Goal: Feedback & Contribution: Submit feedback/report problem

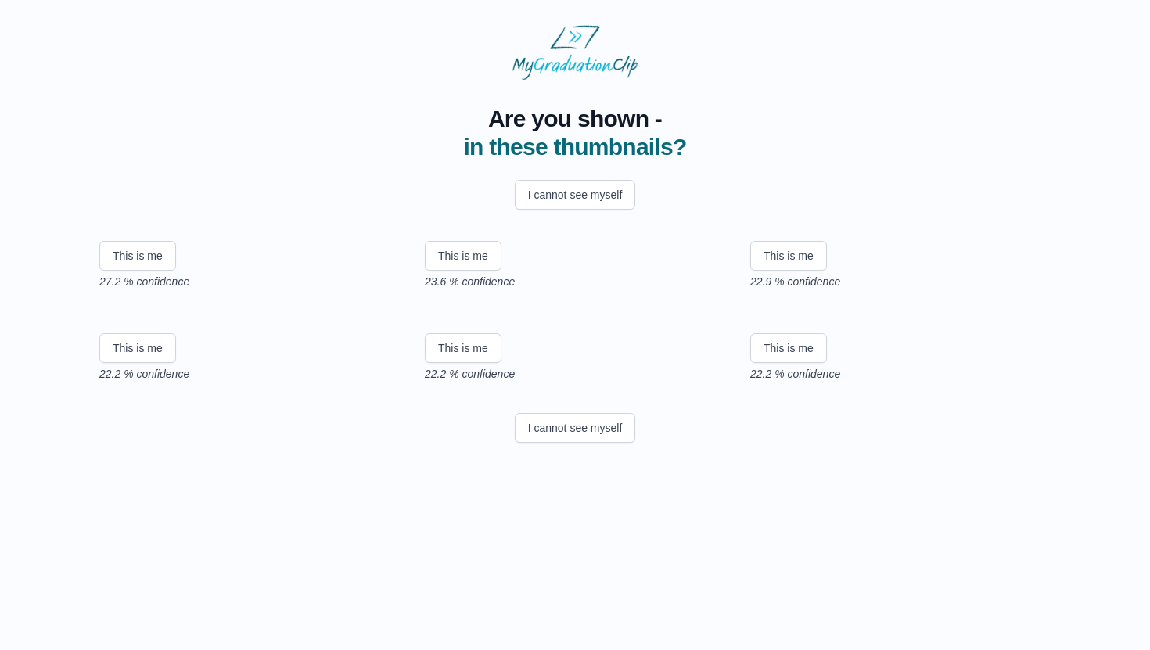
scroll to position [161, 0]
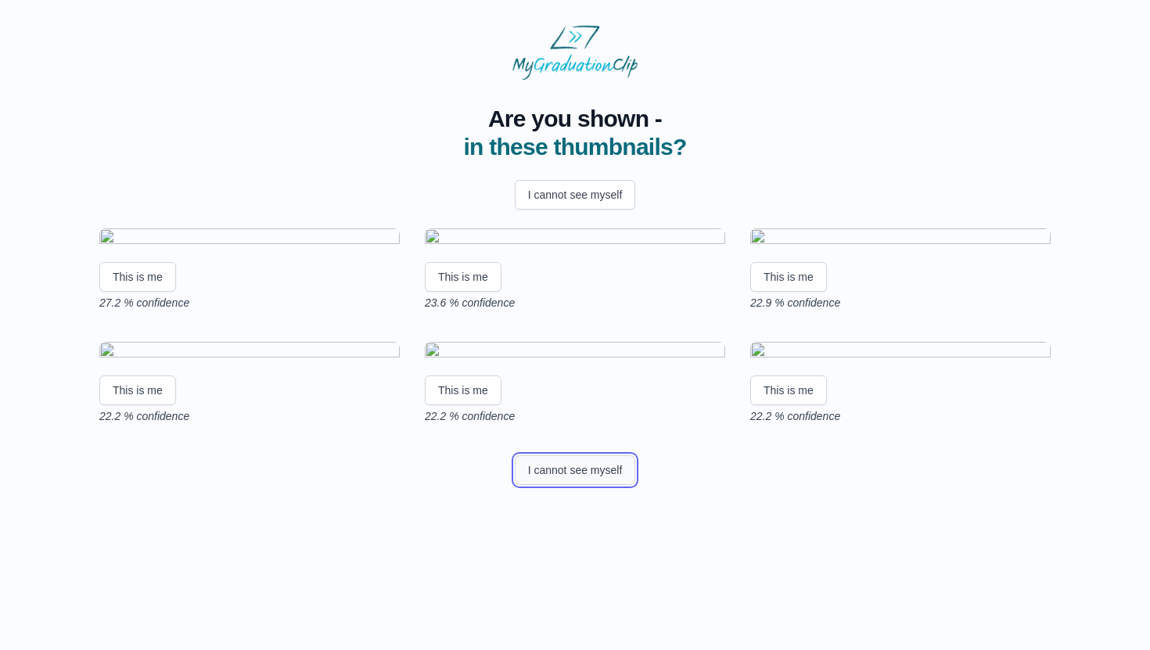
click at [593, 485] on button "I cannot see myself" at bounding box center [575, 470] width 121 height 30
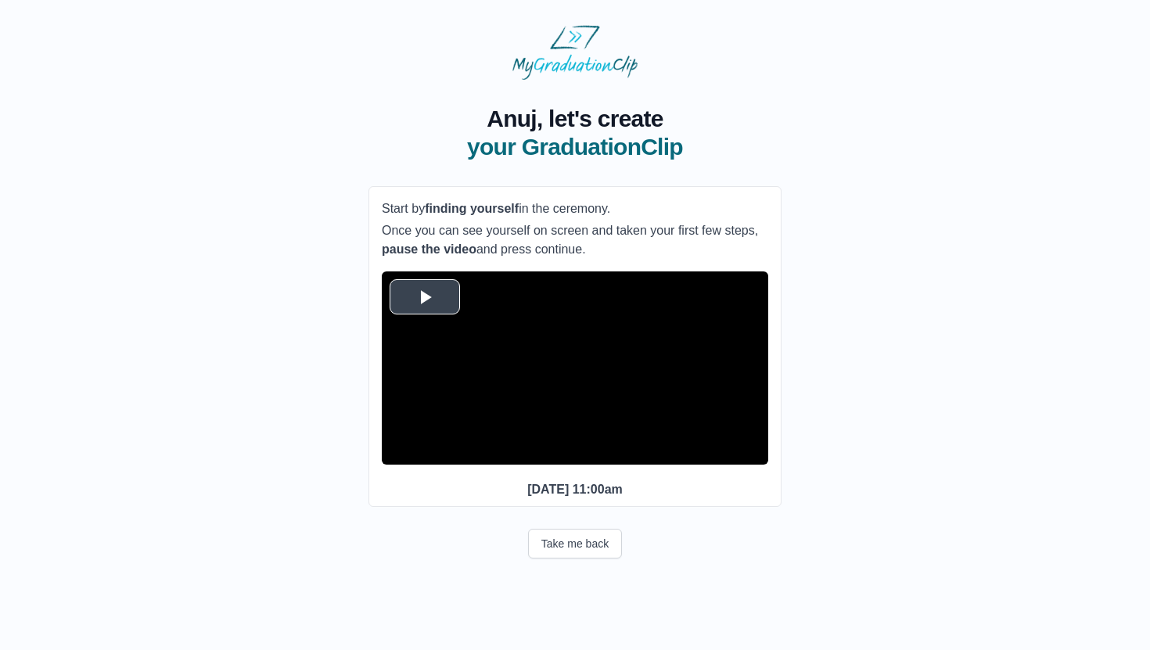
click at [433, 317] on video "Video Player" at bounding box center [575, 367] width 387 height 193
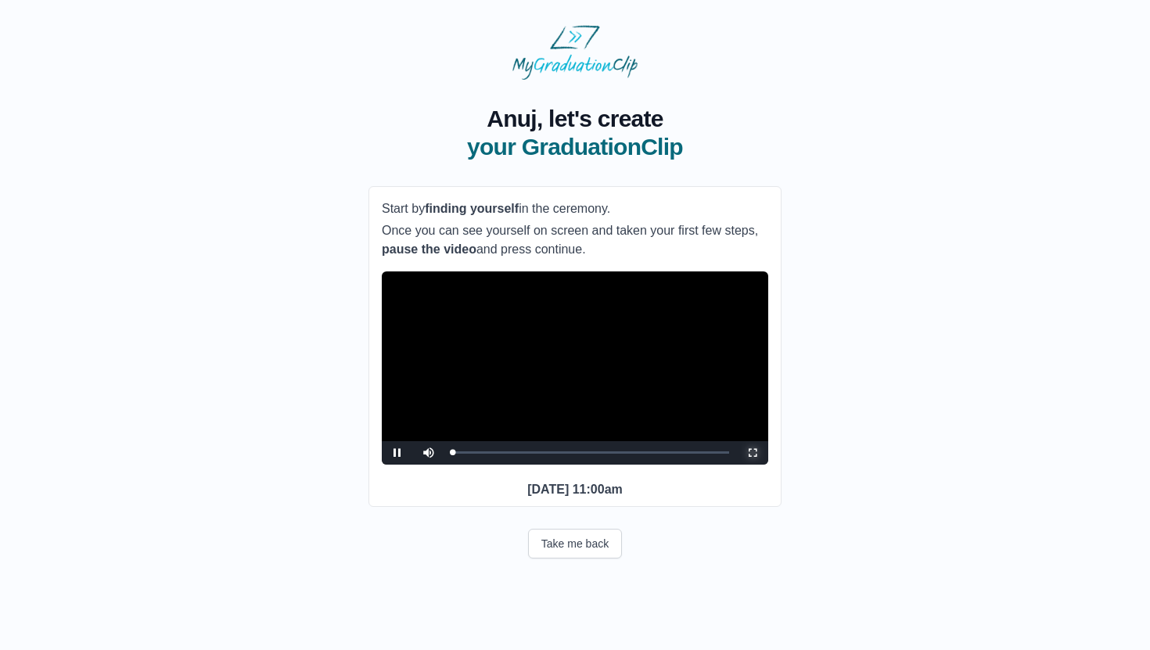
click at [753, 453] on span "Video Player" at bounding box center [753, 453] width 0 height 0
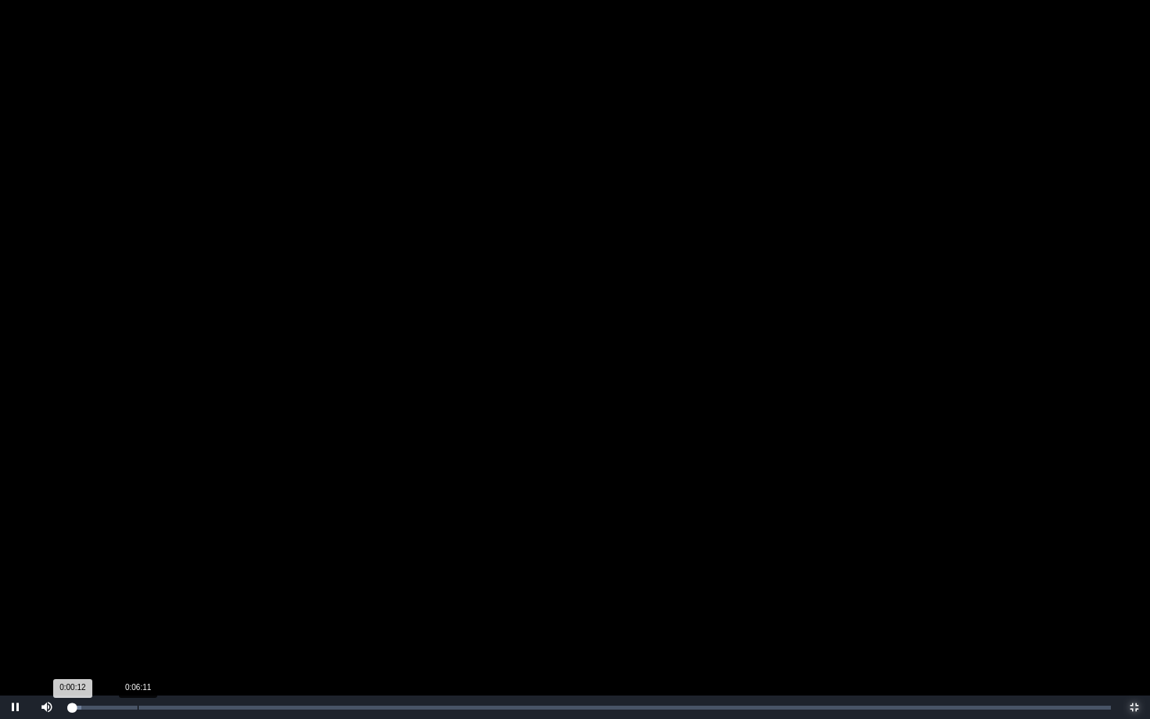
click at [138, 649] on div "0:06:11" at bounding box center [138, 708] width 1 height 4
click at [721, 649] on div "0:59:53" at bounding box center [721, 708] width 1 height 4
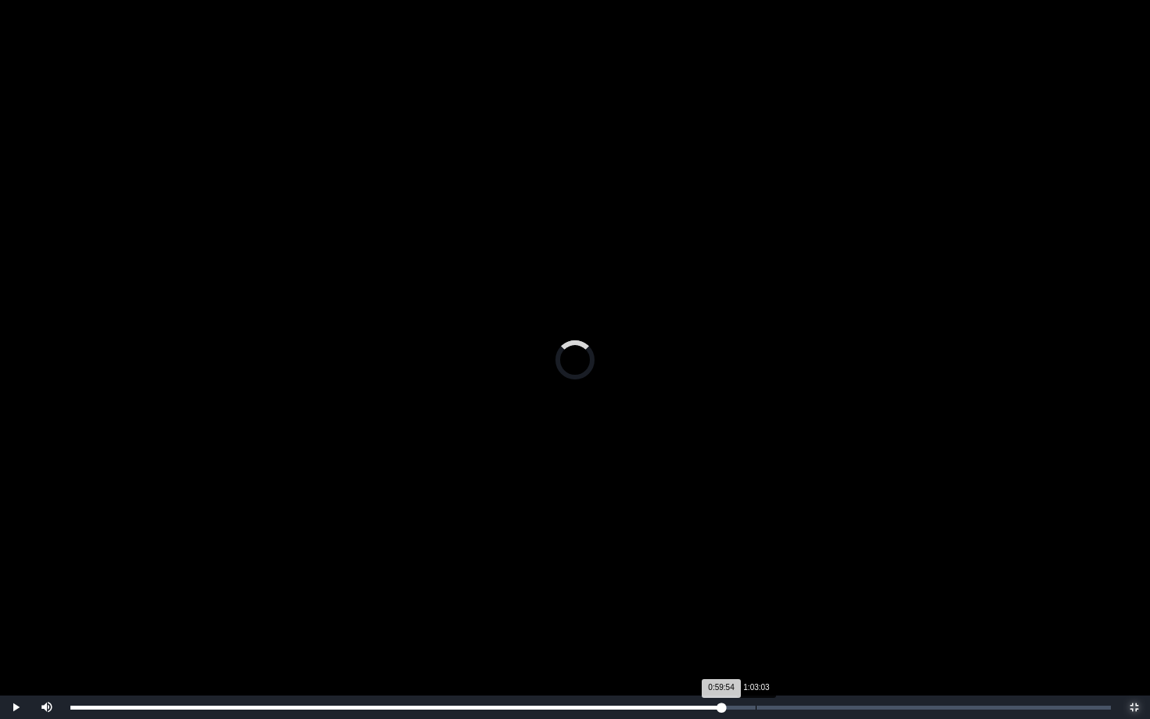
click at [756, 649] on div "1:03:03" at bounding box center [756, 708] width 1 height 4
click at [776, 649] on div "Loaded : 0% 1:04:56 1:03:04 Progress : 0%" at bounding box center [591, 707] width 1056 height 23
click at [787, 649] on div "Loaded : 0% 1:05:56 1:04:58 Progress : 0%" at bounding box center [591, 707] width 1056 height 23
click at [827, 649] on div "Loaded : 0% 1:09:37 1:05:58 Progress : 0%" at bounding box center [591, 707] width 1056 height 23
click at [854, 649] on div "1:12:08" at bounding box center [854, 708] width 1 height 4
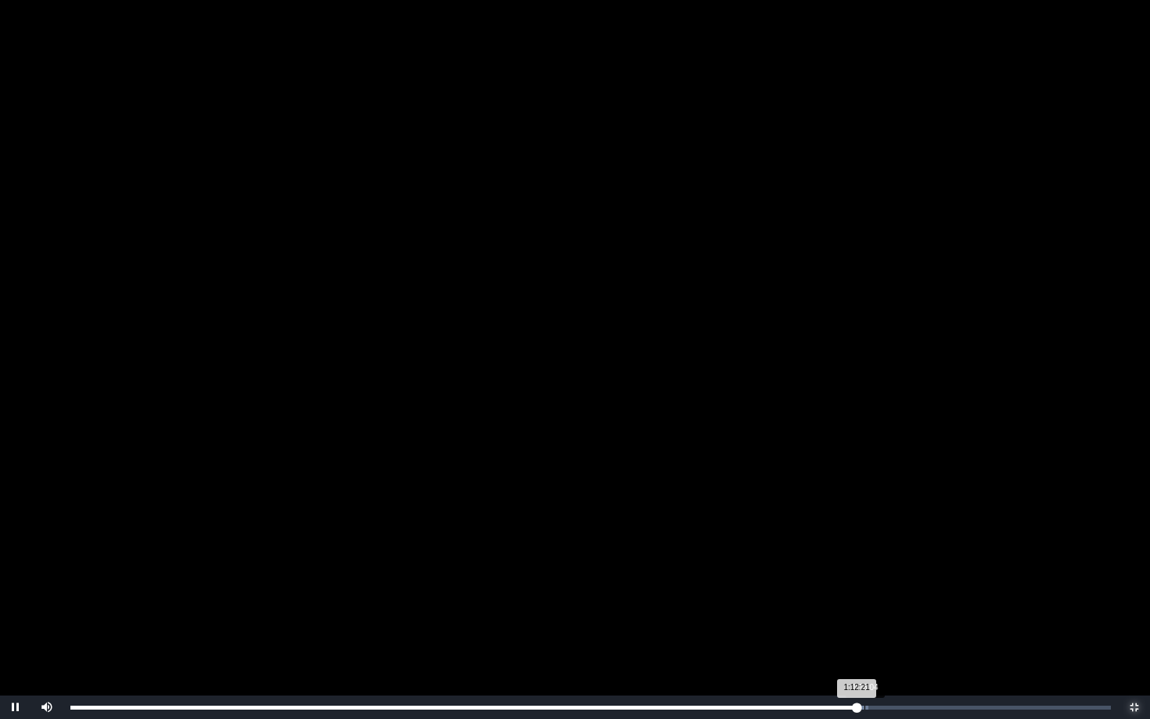
click at [865, 649] on div "Loaded : 0% 1:13:04 1:12:21 Progress : 0%" at bounding box center [590, 708] width 1041 height 4
click at [866, 649] on div "1:13:15 Progress : 0%" at bounding box center [468, 708] width 796 height 4
click at [870, 649] on div "1:13:32 Progress : 0%" at bounding box center [470, 708] width 800 height 4
click at [872, 649] on div "1:13:44 Progress : 0%" at bounding box center [470, 708] width 801 height 4
click at [879, 649] on div "Loaded : 0% 1:14:26 1:14:26 Progress : 0%" at bounding box center [591, 707] width 1056 height 23
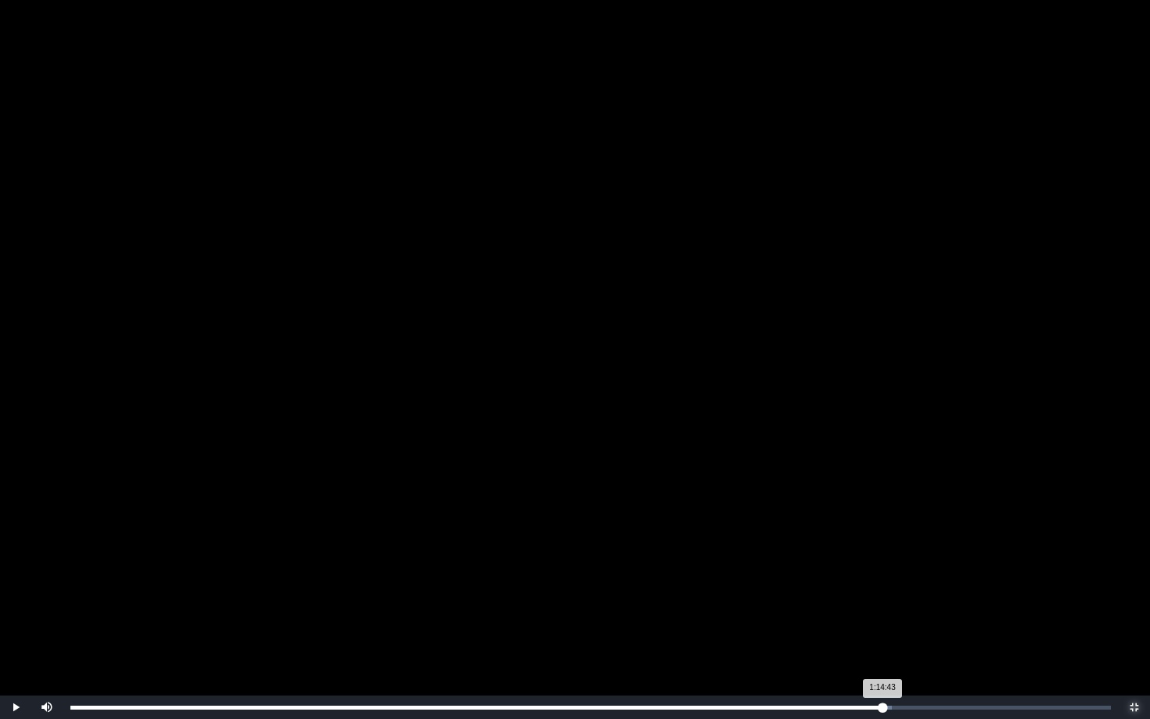
click at [883, 649] on div "1:14:43 Progress : 0%" at bounding box center [476, 708] width 812 height 4
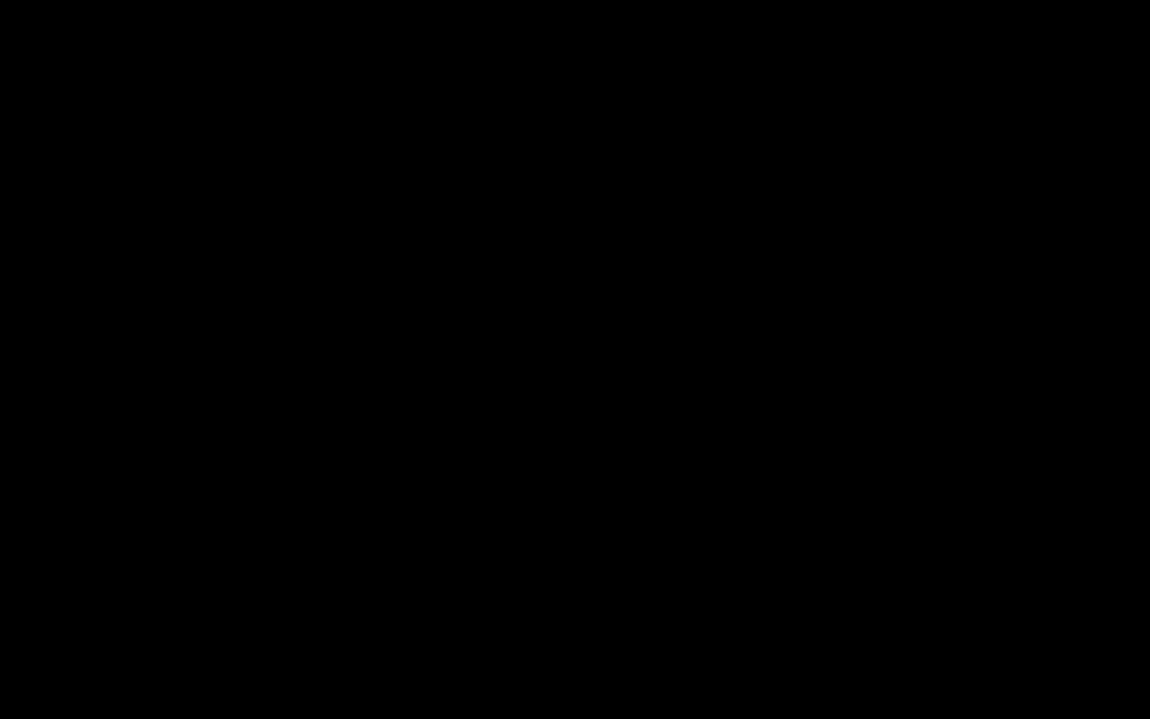
click at [890, 649] on div "Loaded : 0% 1:15:22 1:14:58 Progress : 0%" at bounding box center [591, 707] width 1056 height 23
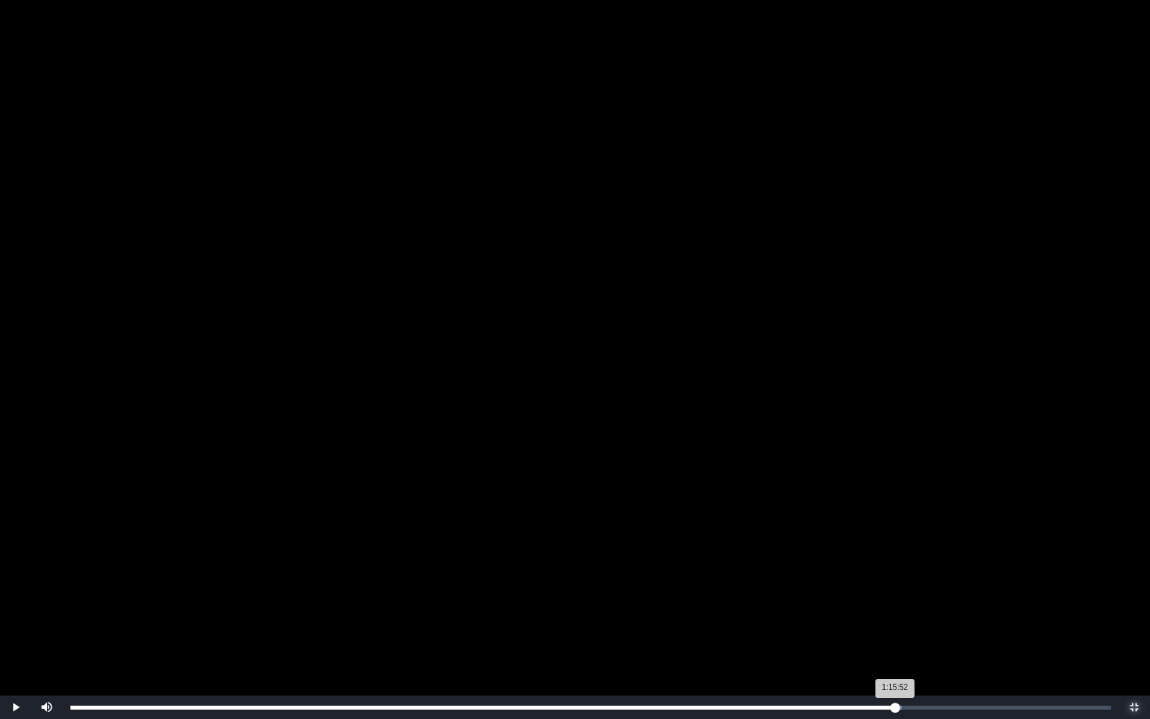
click at [895, 649] on div "Loaded : 0% 1:15:52 1:15:52 Progress : 0%" at bounding box center [591, 707] width 1056 height 23
click at [893, 649] on div "1:15:39 Progress : 0%" at bounding box center [481, 708] width 822 height 4
click at [872, 649] on div "1:13:47" at bounding box center [872, 708] width 1 height 4
click at [865, 649] on div "1:13:04" at bounding box center [865, 708] width 1 height 4
click at [861, 649] on div "1:12:47 Progress : 0%" at bounding box center [467, 708] width 794 height 4
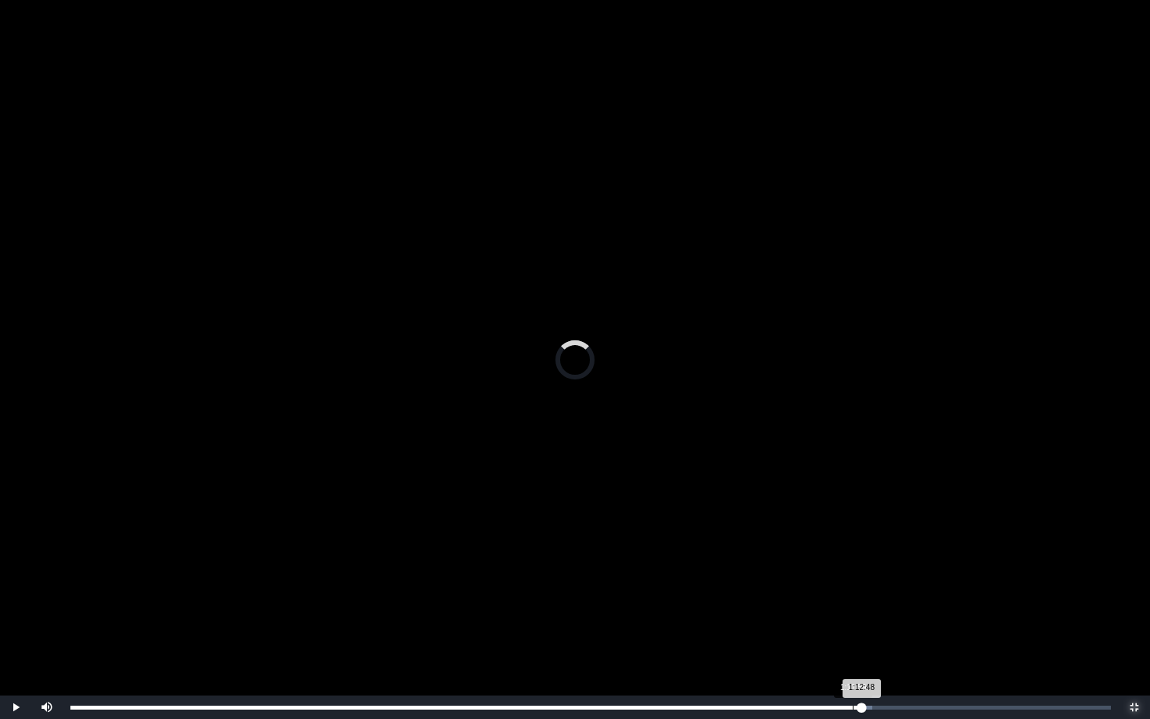
click at [853, 649] on div "1:11:59" at bounding box center [853, 708] width 1 height 4
click at [850, 649] on div "1:12:01 Progress : 0%" at bounding box center [461, 708] width 782 height 4
click at [847, 649] on div "1:11:43 Progress : 0%" at bounding box center [459, 708] width 779 height 4
click at [847, 649] on div "1:11:24 Progress : 0%" at bounding box center [458, 708] width 776 height 4
click at [890, 649] on div "Loaded : 0% 1:15:22 1:15:22 Progress : 0%" at bounding box center [591, 707] width 1056 height 23
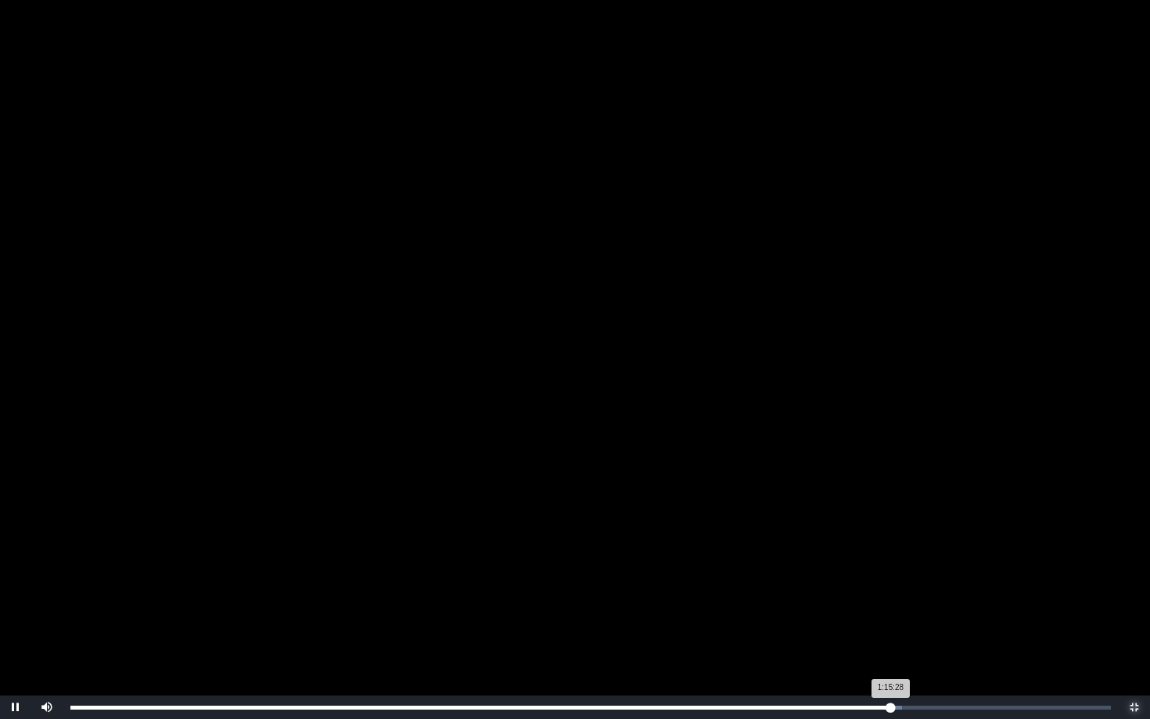
click at [890, 649] on div "1:15:28 Progress : 0%" at bounding box center [480, 708] width 820 height 4
click at [896, 649] on div "Loaded : 0% 1:15:57 1:15:28 Progress : 0%" at bounding box center [590, 708] width 1041 height 4
click at [894, 649] on div "1:15:59 Progress : 0%" at bounding box center [482, 708] width 825 height 4
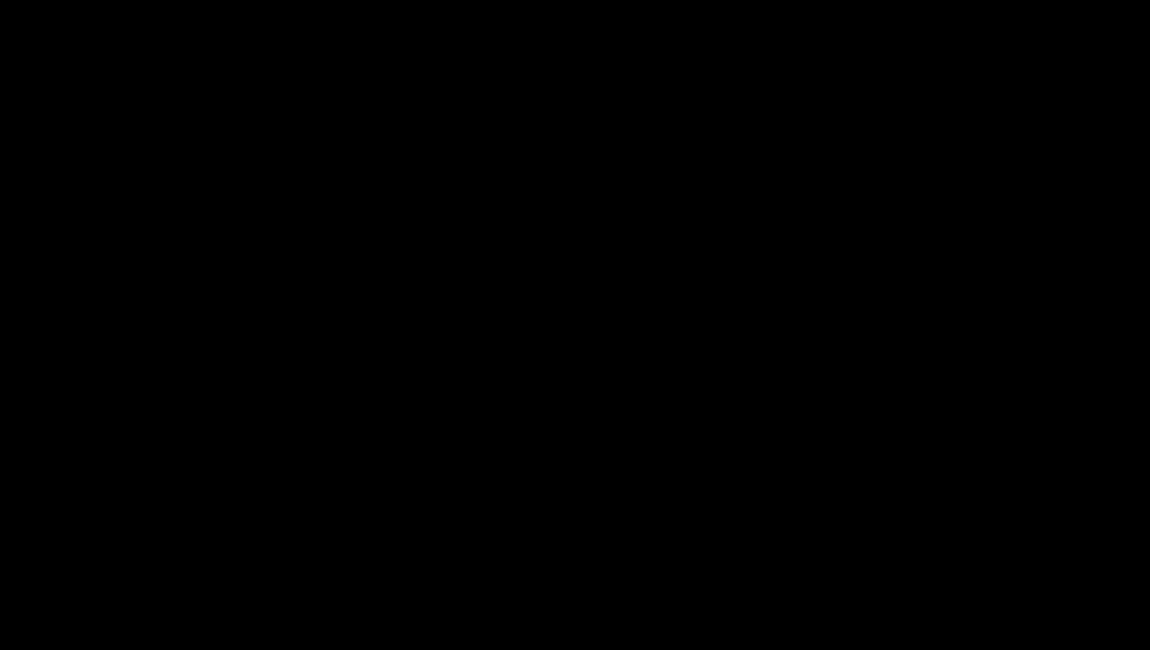
scroll to position [52, 0]
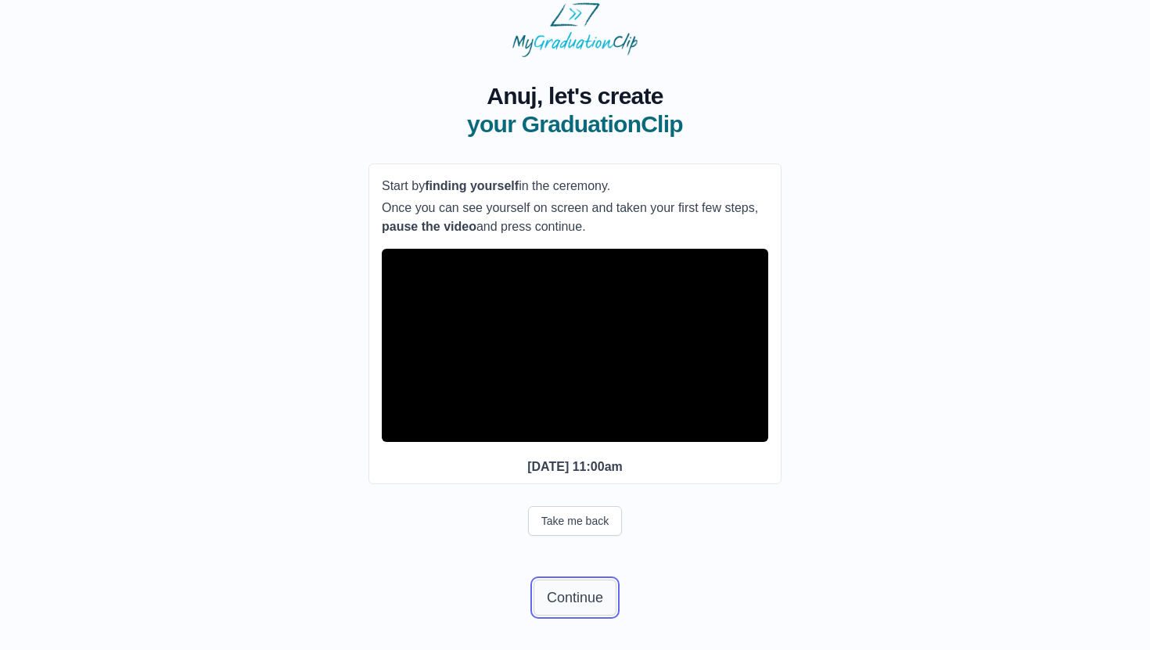
click at [600, 597] on button "Continue" at bounding box center [575, 598] width 83 height 36
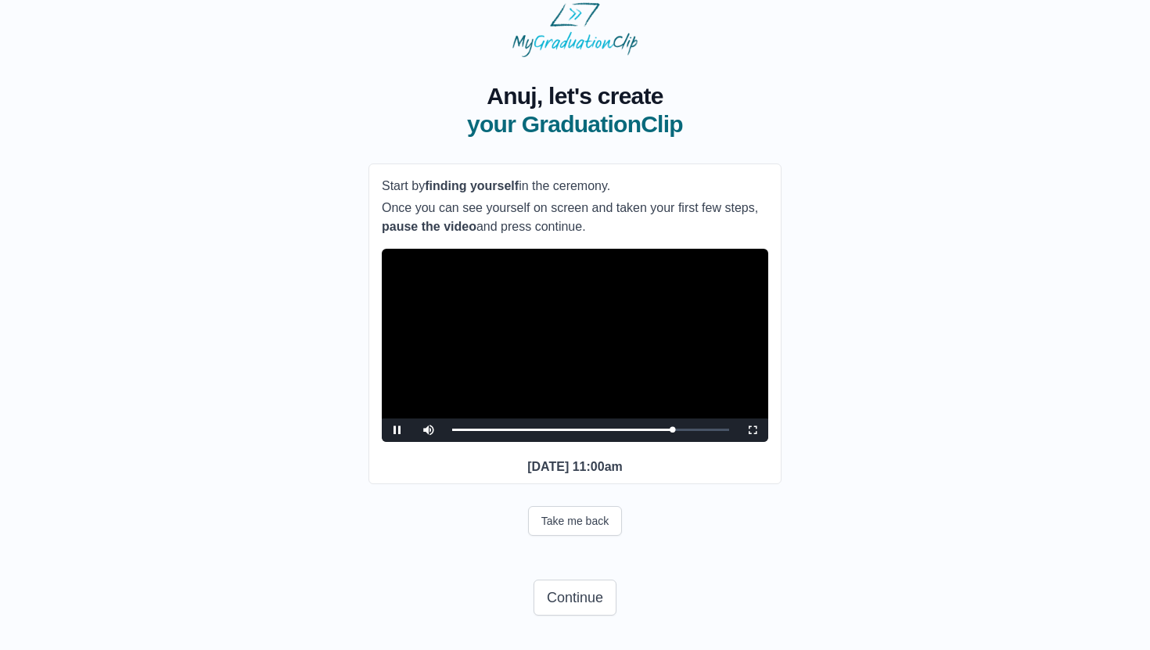
scroll to position [0, 0]
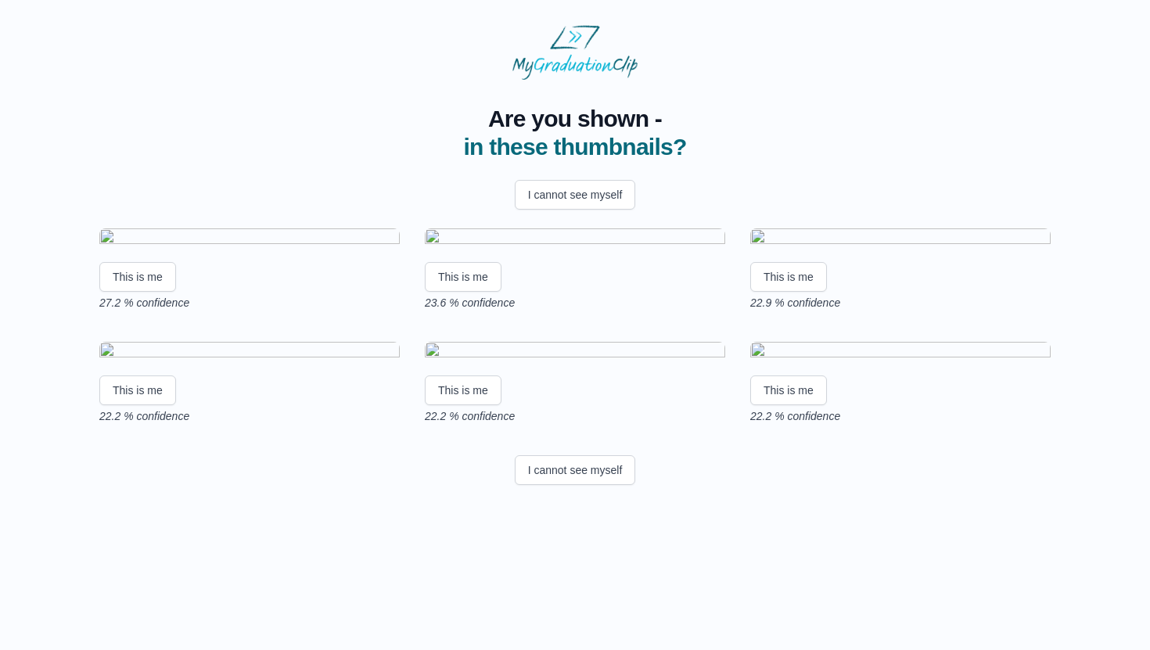
click at [174, 250] on img at bounding box center [249, 238] width 300 height 21
click at [562, 180] on button "I cannot see myself" at bounding box center [575, 195] width 121 height 30
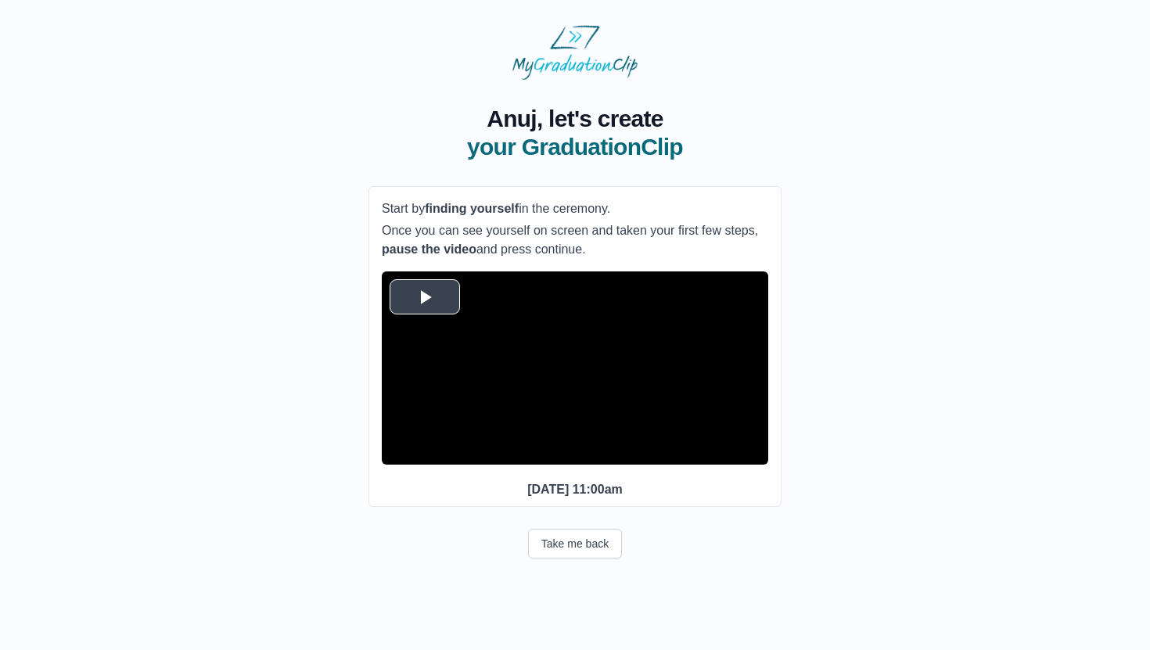
click at [425, 297] on span "Video Player" at bounding box center [425, 297] width 0 height 0
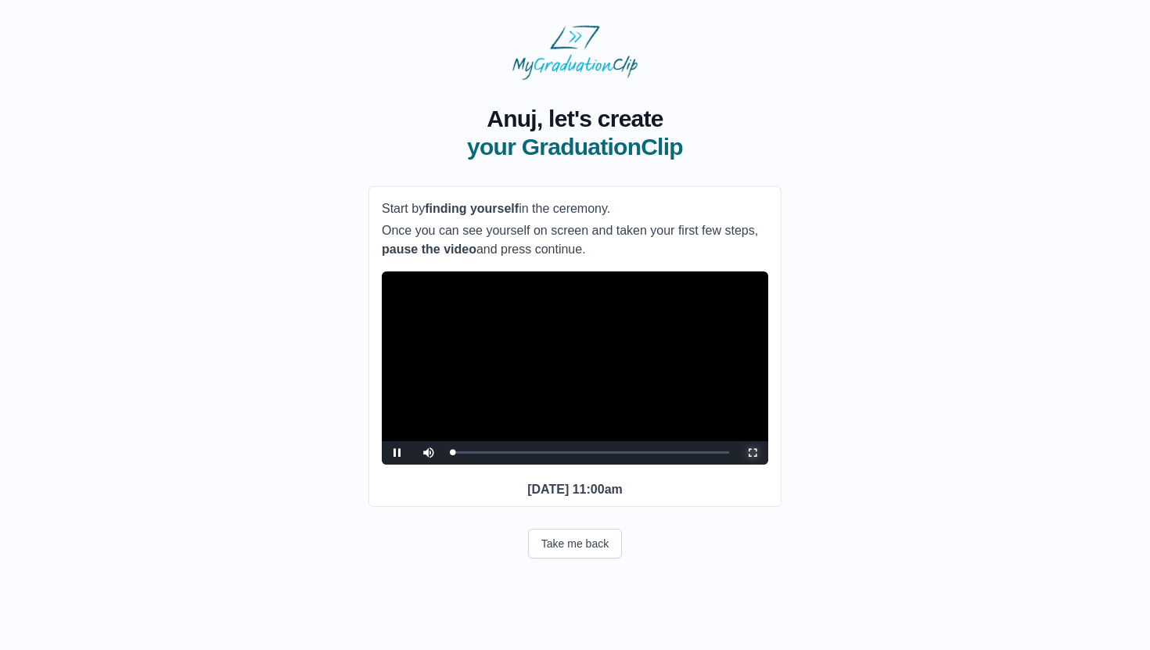
click at [753, 453] on span "Video Player" at bounding box center [753, 453] width 0 height 0
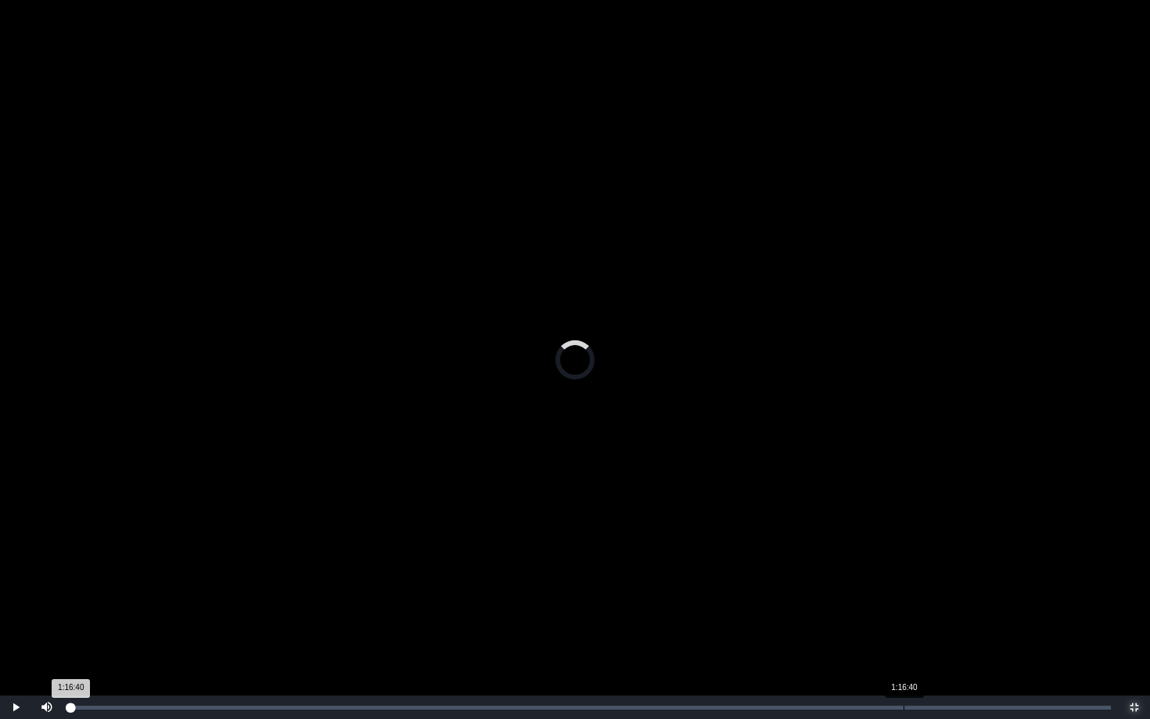
click at [904, 649] on div "1:16:40" at bounding box center [904, 708] width 1 height 4
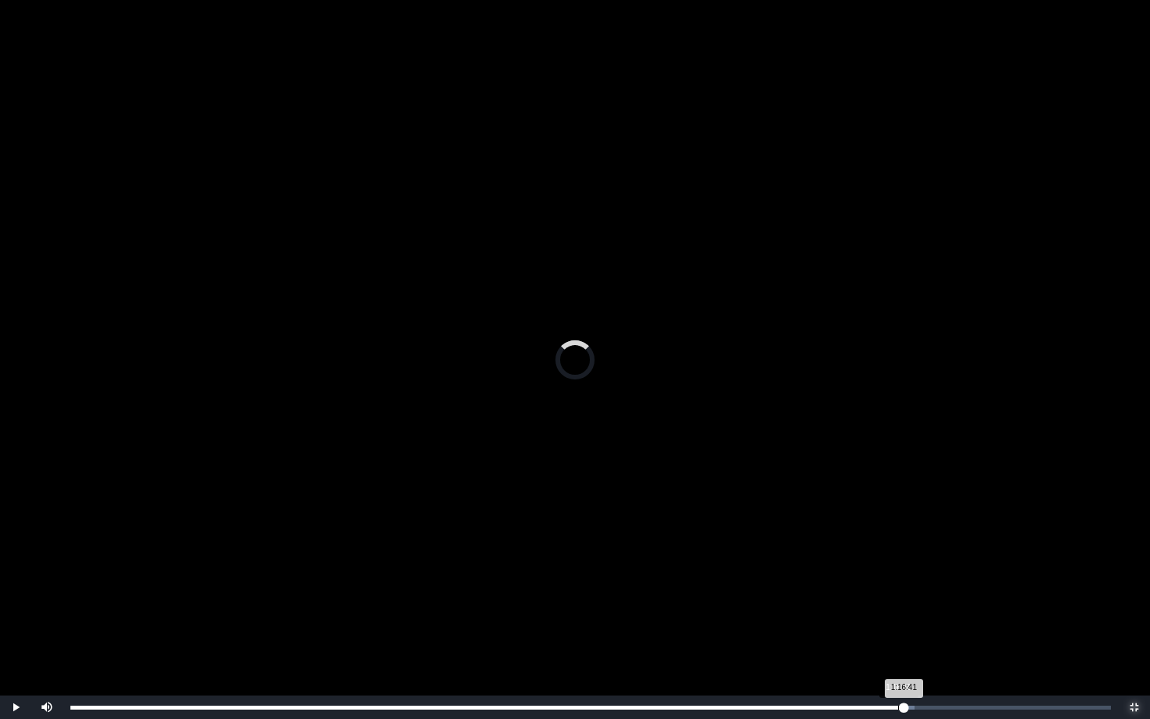
click at [898, 649] on div "1:16:41 Progress : 0%" at bounding box center [486, 708] width 833 height 4
click at [890, 649] on div "1:15:26" at bounding box center [890, 708] width 1 height 4
click at [883, 649] on div "1:14:48" at bounding box center [883, 708] width 1 height 4
click at [890, 649] on div "Loaded : 0% 1:15:22 1:15:22 Progress : 0%" at bounding box center [590, 708] width 1041 height 4
click at [890, 649] on div "1:15:24 Progress : 0%" at bounding box center [479, 708] width 819 height 4
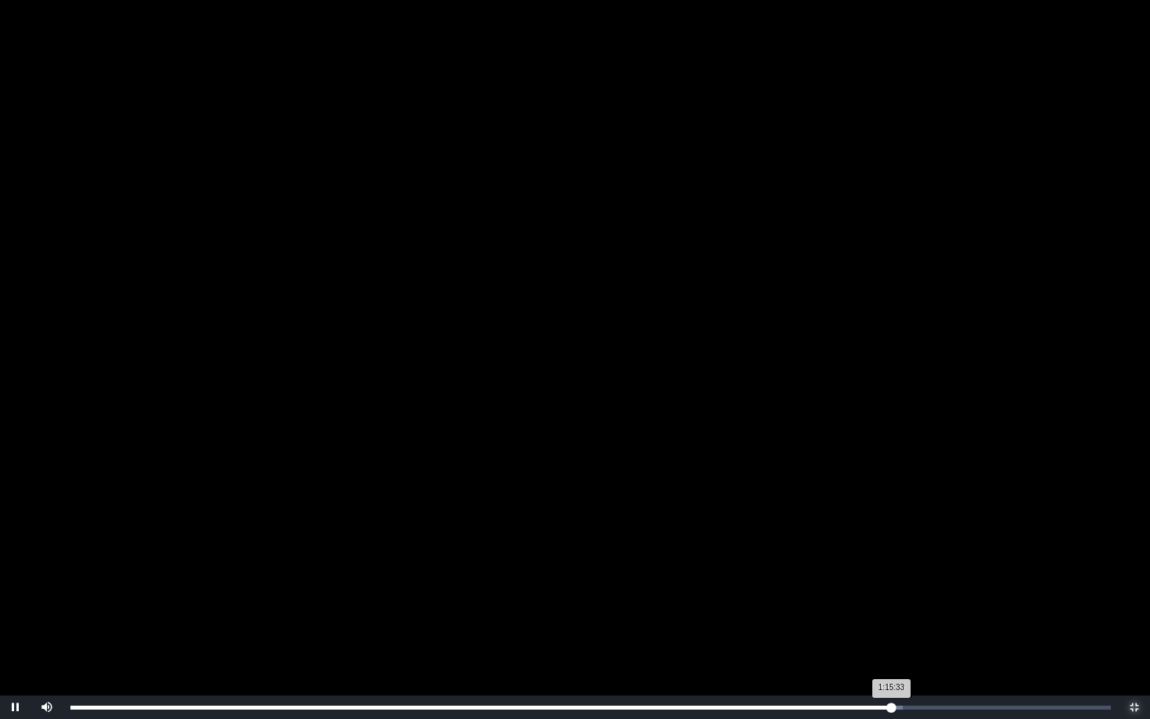
click at [892, 649] on div "1:15:33 Progress : 0%" at bounding box center [481, 708] width 822 height 4
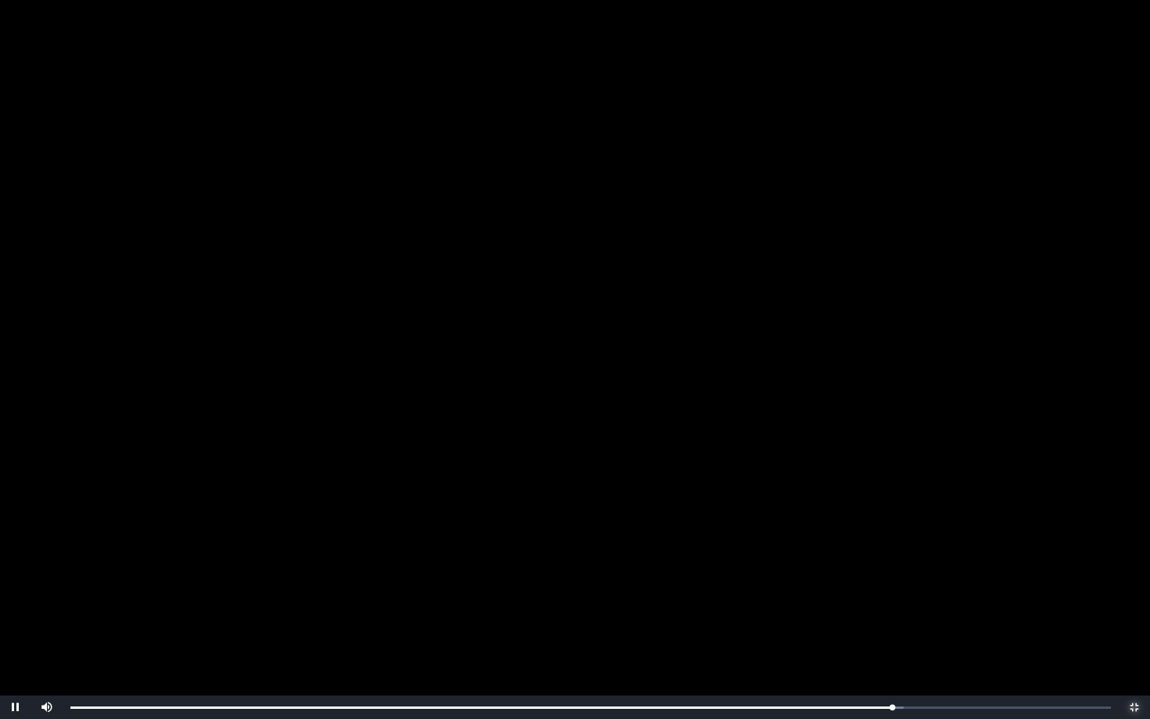
click at [1134, 649] on span "Video Player" at bounding box center [1134, 707] width 0 height 0
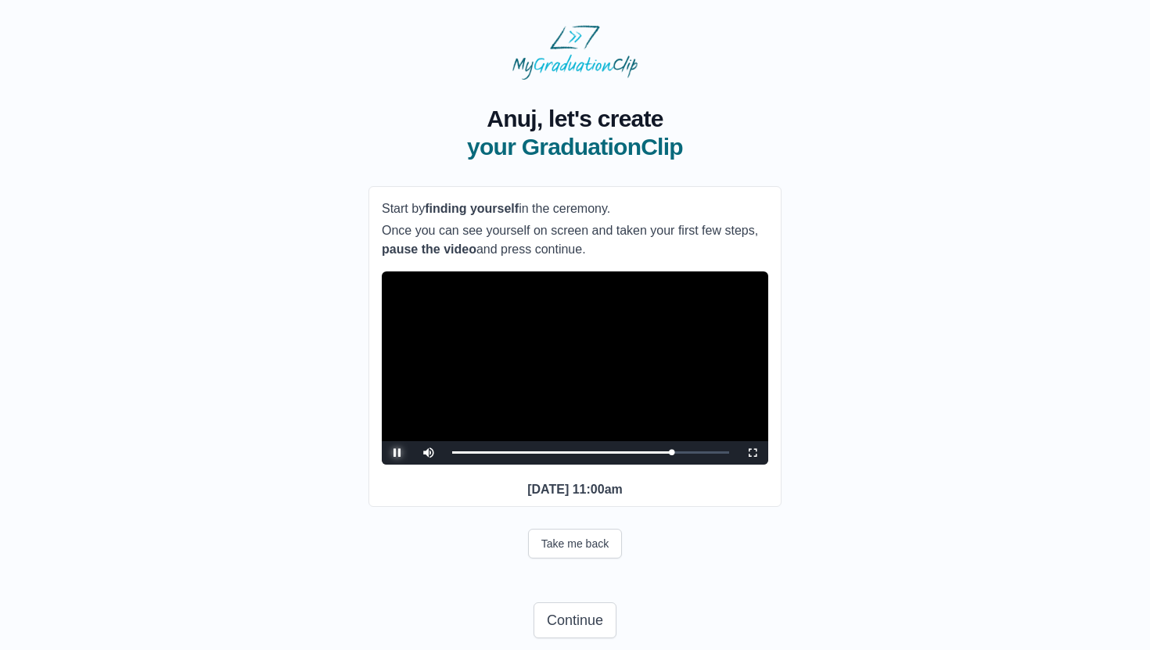
click at [397, 453] on span "Video Player" at bounding box center [397, 453] width 0 height 0
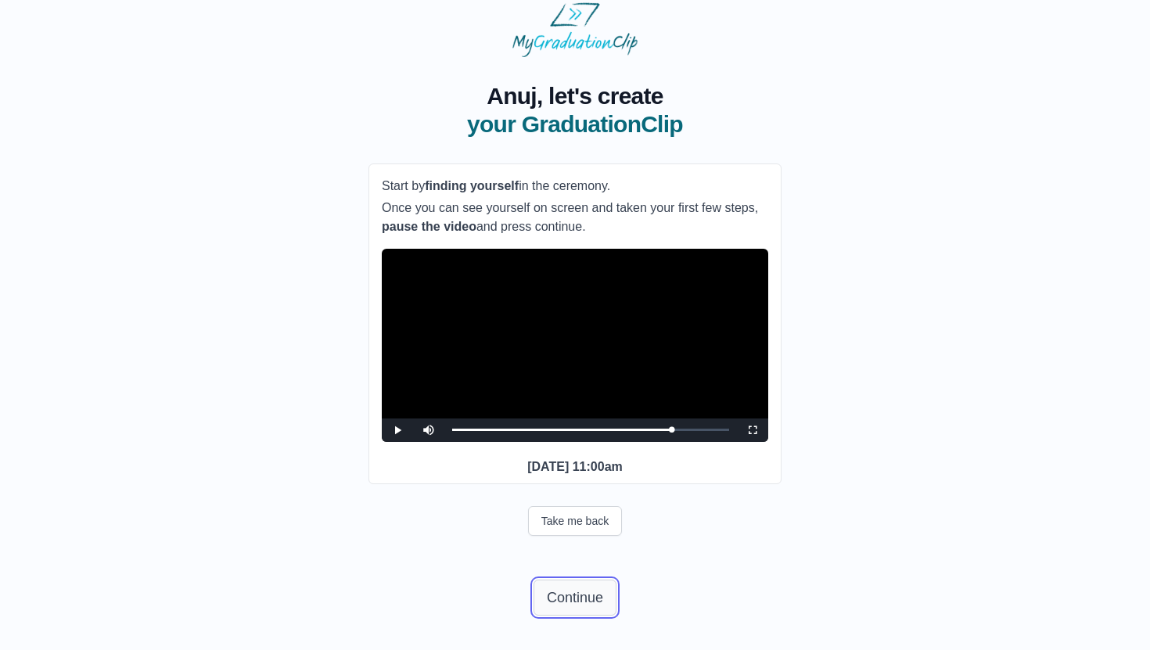
click at [558, 602] on button "Continue" at bounding box center [575, 598] width 83 height 36
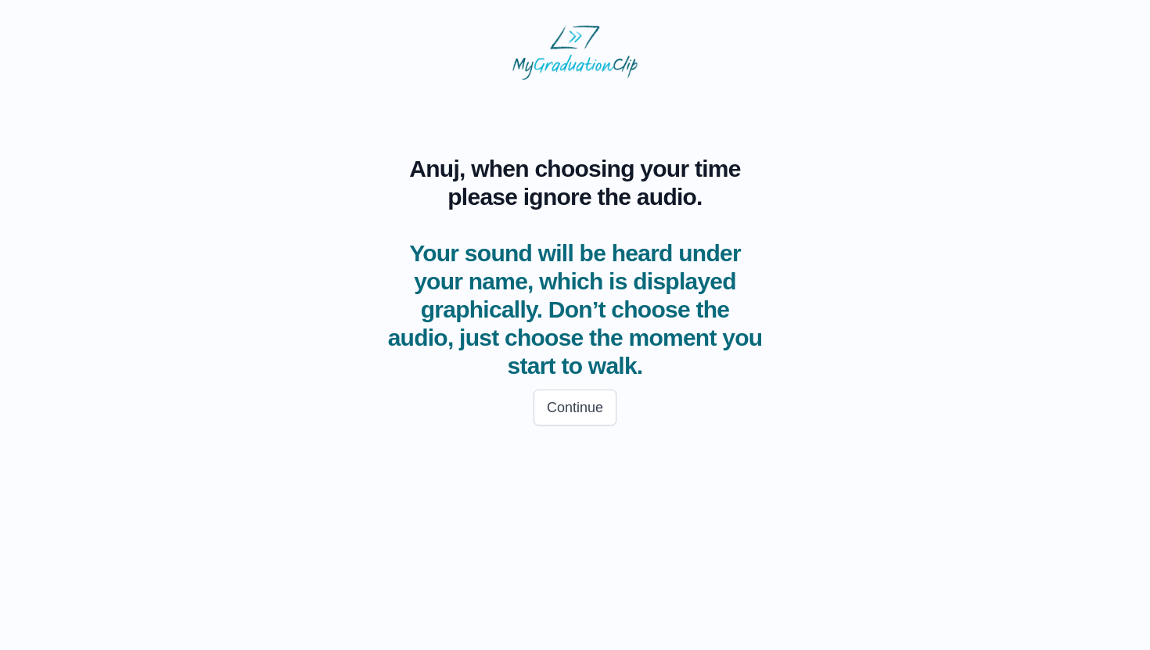
scroll to position [0, 0]
click at [604, 408] on button "Continue" at bounding box center [575, 408] width 83 height 36
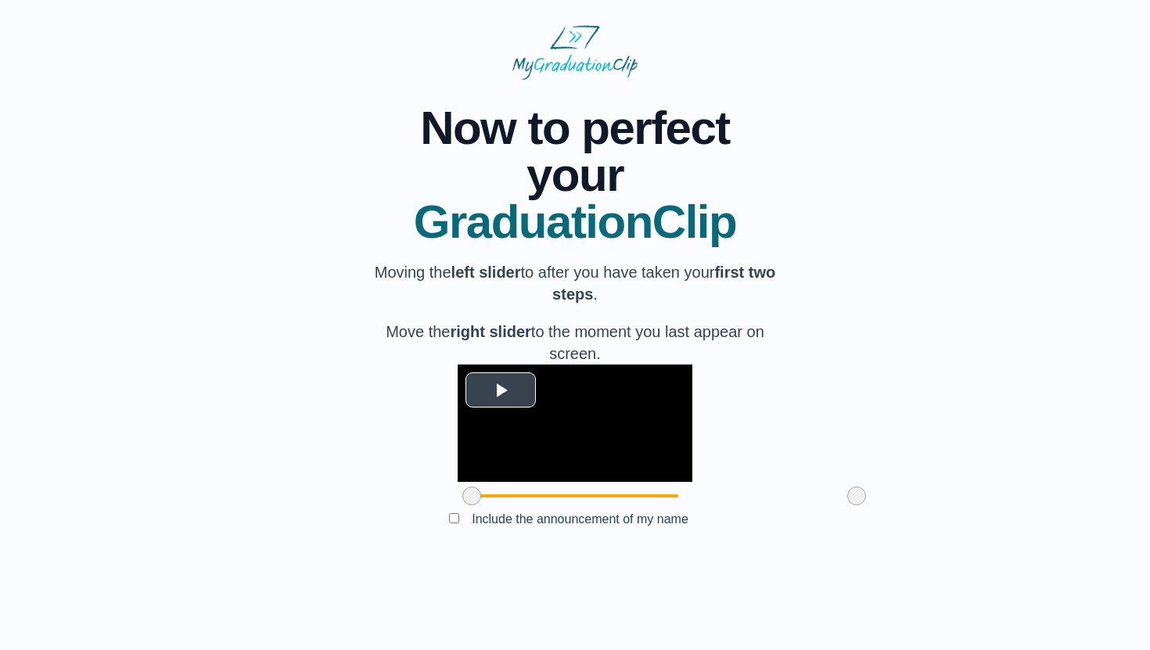
click at [501, 390] on span "Video Player" at bounding box center [501, 390] width 0 height 0
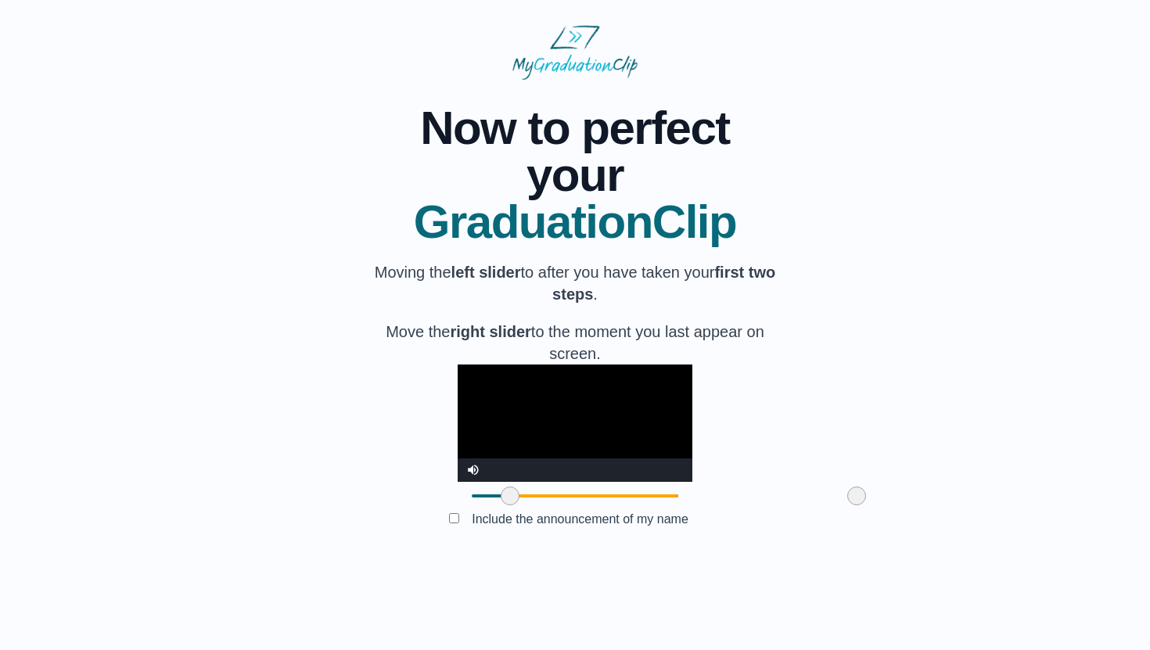
drag, startPoint x: 380, startPoint y: 609, endPoint x: 419, endPoint y: 614, distance: 38.7
click at [501, 505] on span at bounding box center [510, 496] width 19 height 19
click at [521, 464] on video "Video Player" at bounding box center [575, 423] width 235 height 117
click at [847, 505] on span at bounding box center [856, 496] width 19 height 19
drag, startPoint x: 768, startPoint y: 609, endPoint x: 716, endPoint y: 606, distance: 51.7
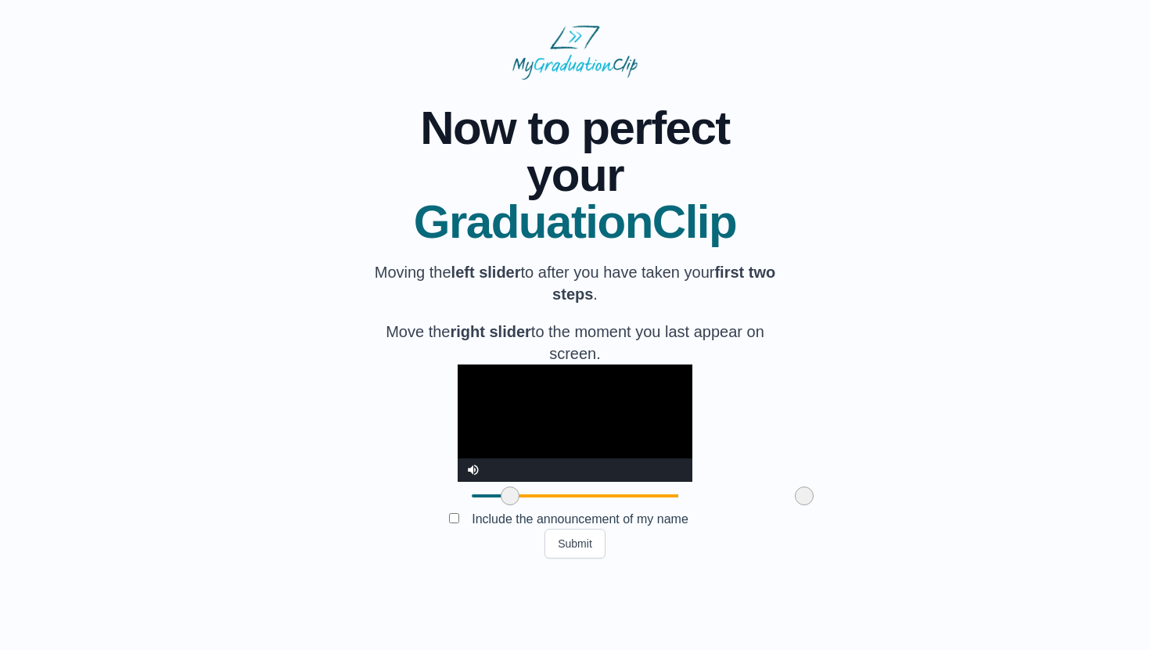
click at [795, 505] on span at bounding box center [804, 496] width 19 height 19
click at [590, 559] on button "Submit" at bounding box center [575, 544] width 61 height 30
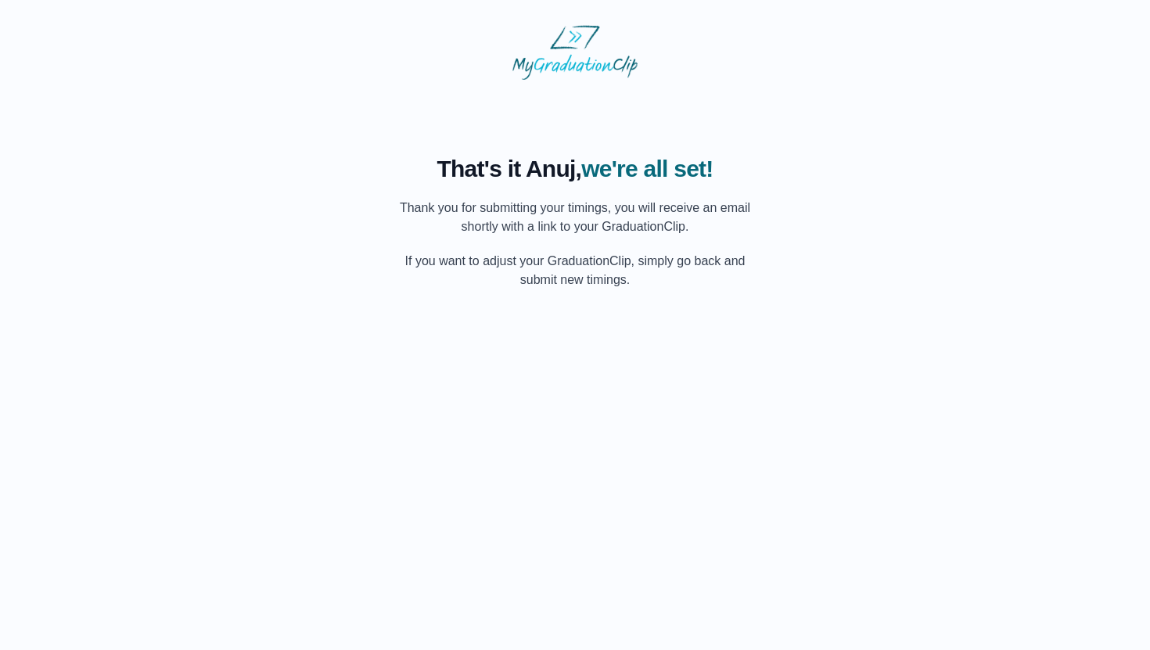
scroll to position [0, 0]
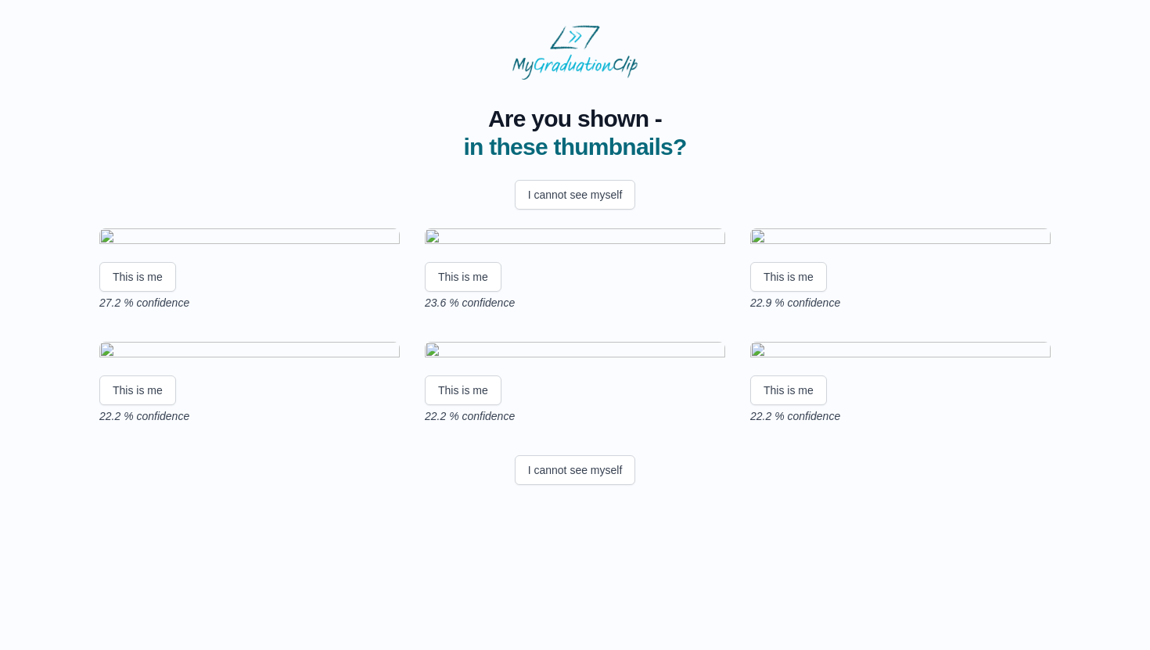
click at [293, 250] on img at bounding box center [249, 238] width 300 height 21
click at [142, 292] on button "This is me" at bounding box center [137, 277] width 77 height 30
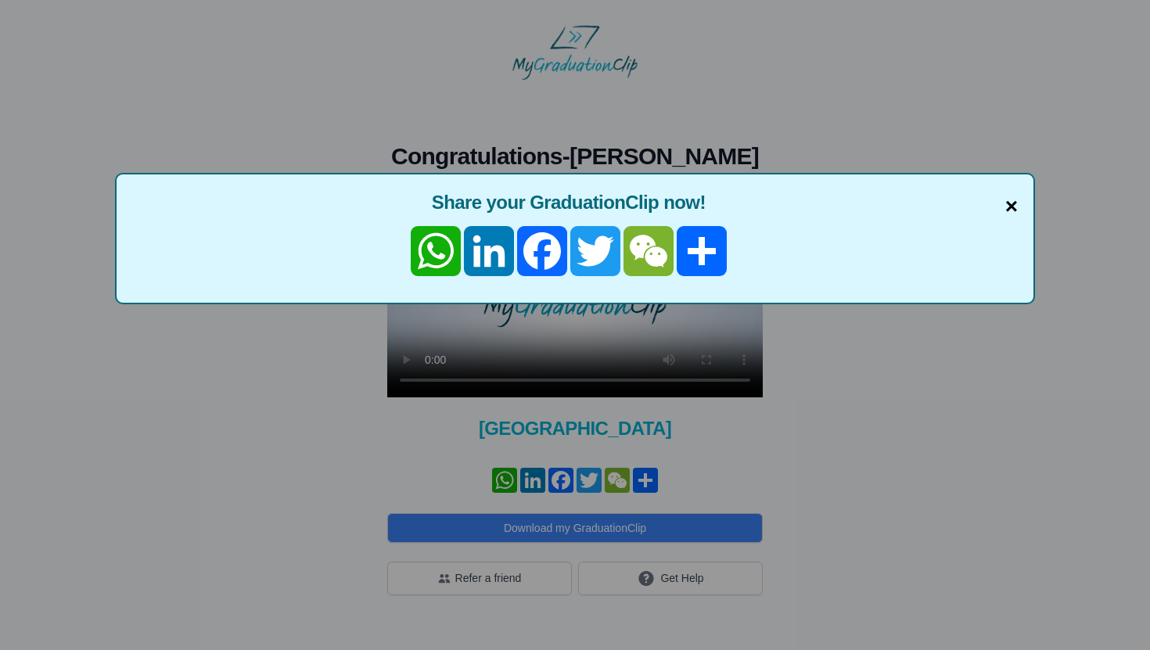
click at [1009, 200] on span "×" at bounding box center [1011, 206] width 13 height 33
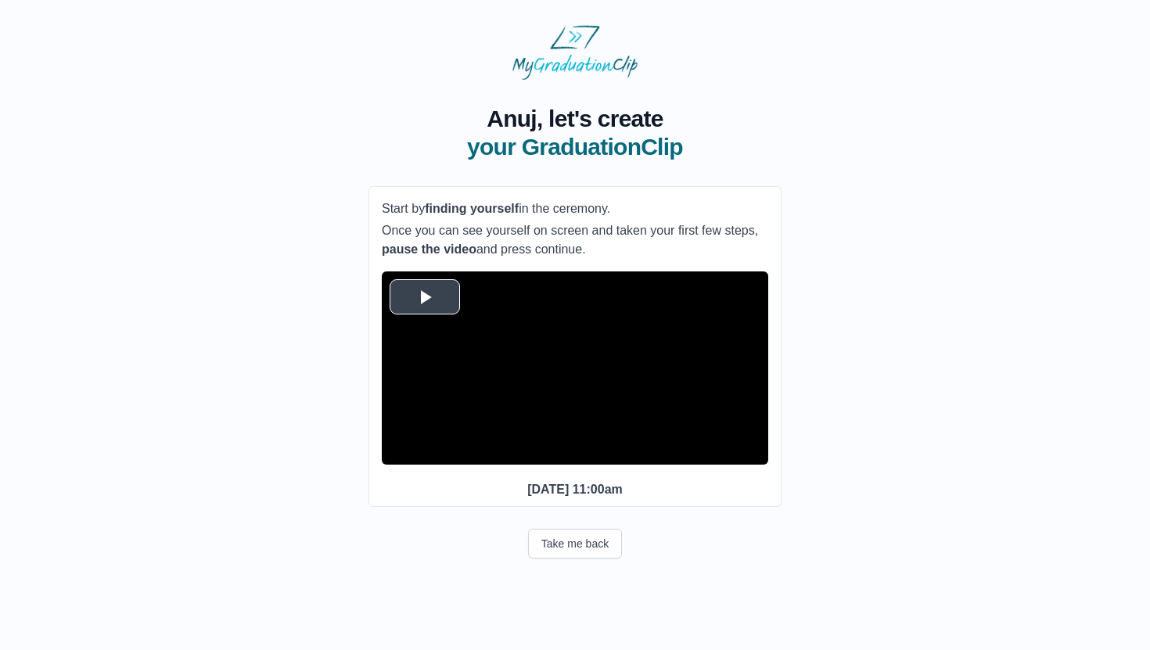
click at [425, 297] on span "Video Player" at bounding box center [425, 297] width 0 height 0
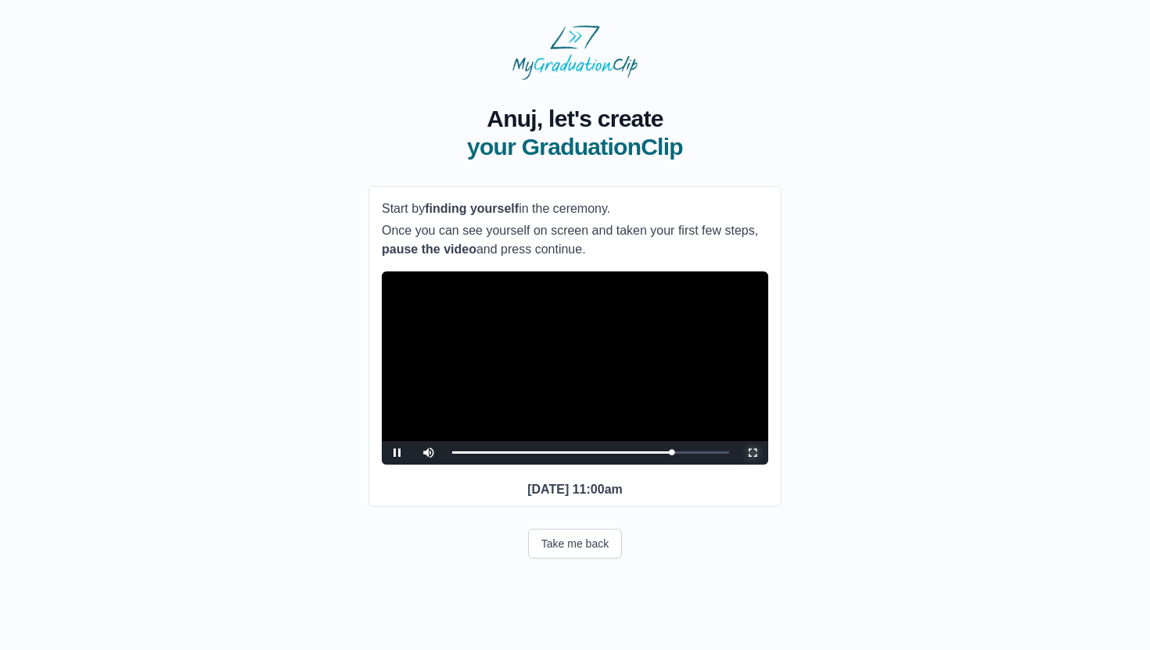
click at [753, 453] on span "Video Player" at bounding box center [753, 453] width 0 height 0
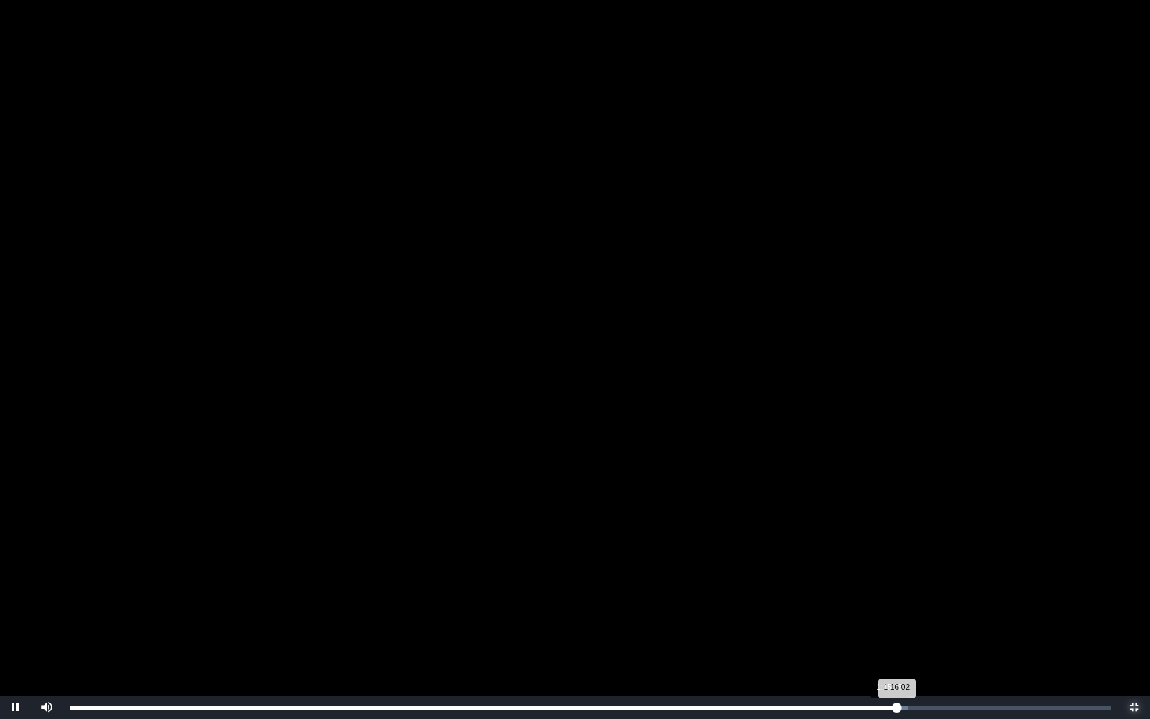
click at [889, 649] on div "1:15:18" at bounding box center [889, 708] width 1 height 4
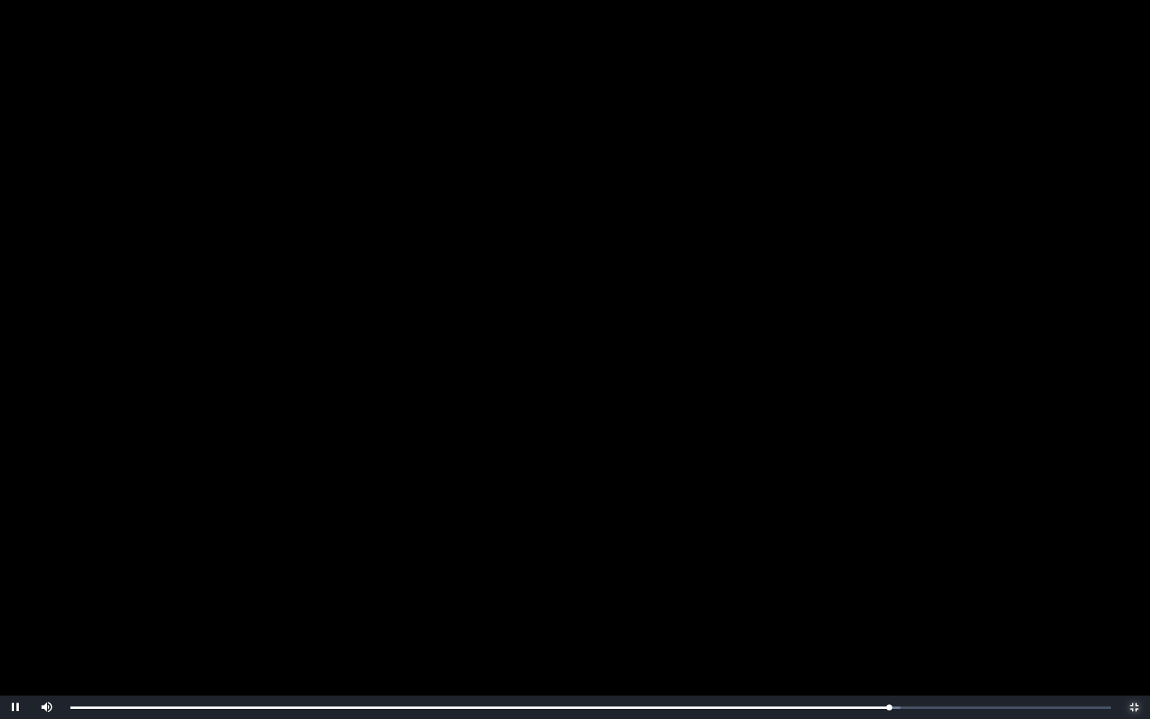
click at [1134, 649] on span "Video Player" at bounding box center [1134, 707] width 0 height 0
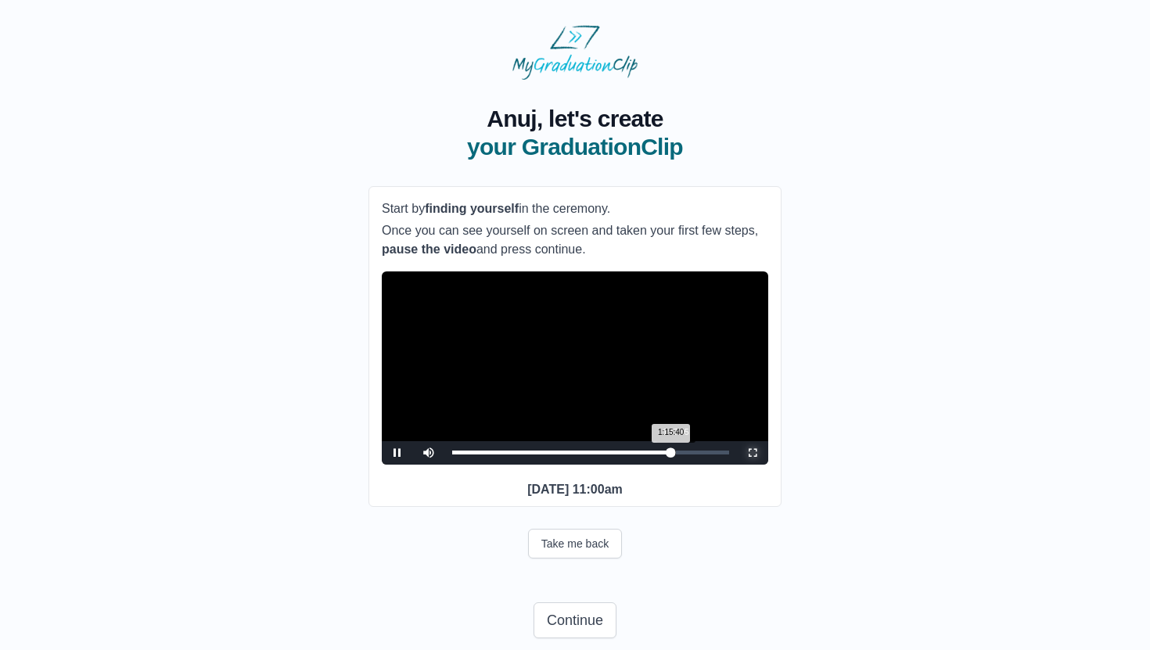
click at [671, 455] on div "1:15:40 Progress : 0%" at bounding box center [561, 453] width 219 height 4
click at [397, 453] on span "Video Player" at bounding box center [397, 453] width 0 height 0
click at [671, 455] on div "1:17:25 Progress : 0%" at bounding box center [564, 453] width 224 height 4
click at [397, 453] on span "Video Player" at bounding box center [397, 453] width 0 height 0
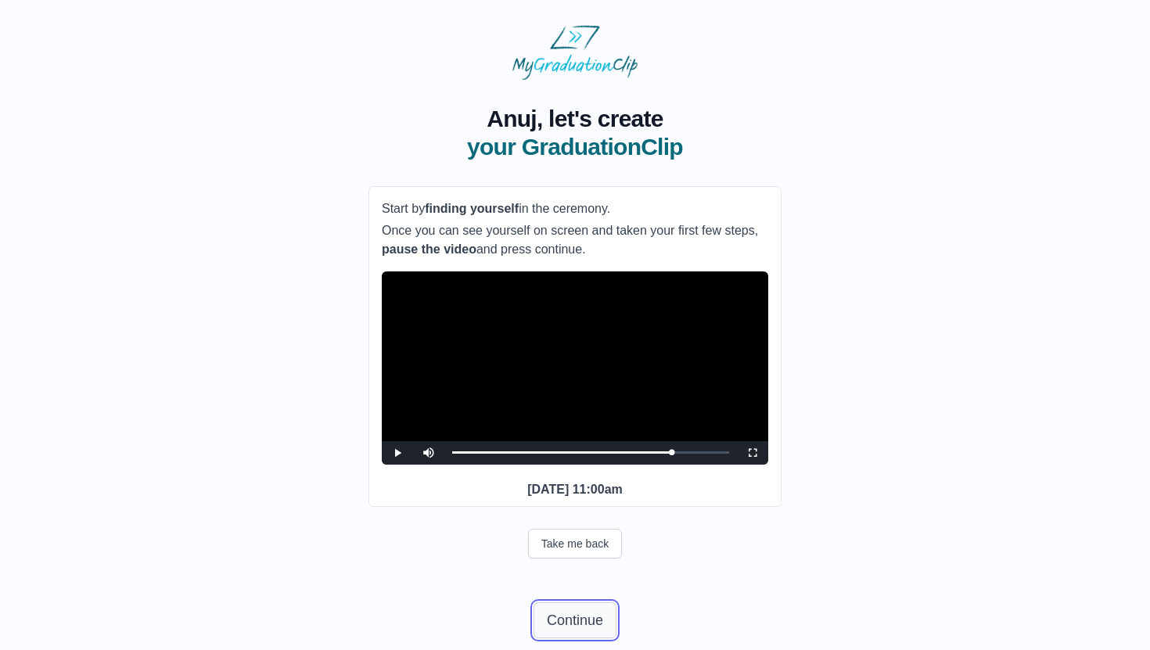
click at [583, 637] on button "Continue" at bounding box center [575, 620] width 83 height 36
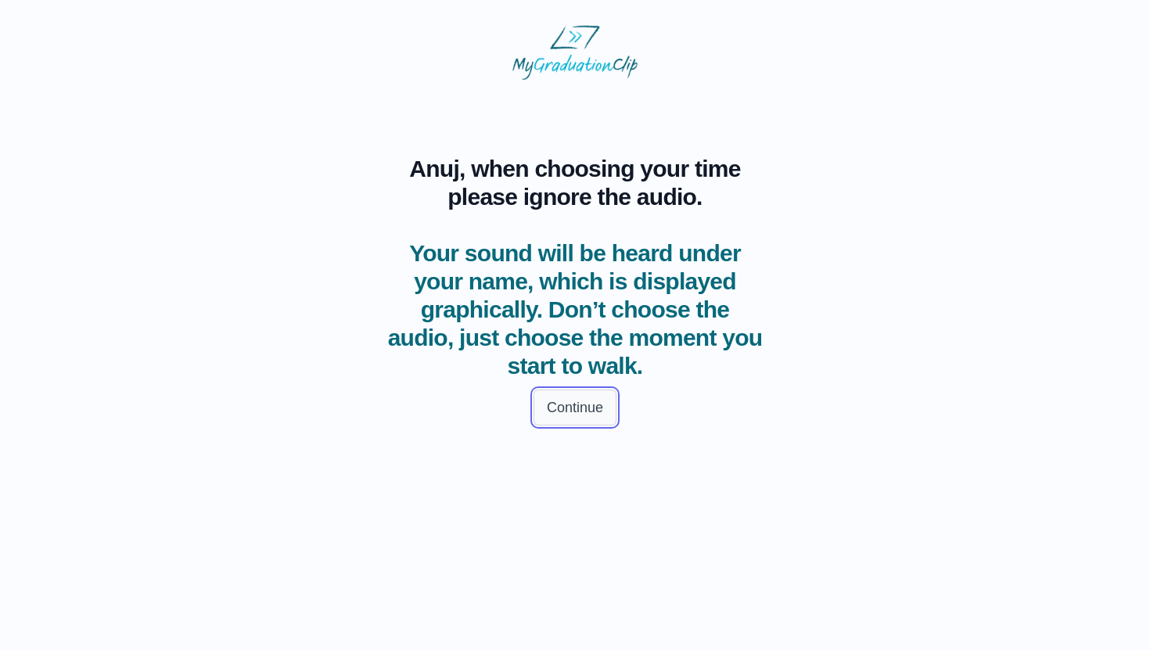
click at [578, 419] on button "Continue" at bounding box center [575, 408] width 83 height 36
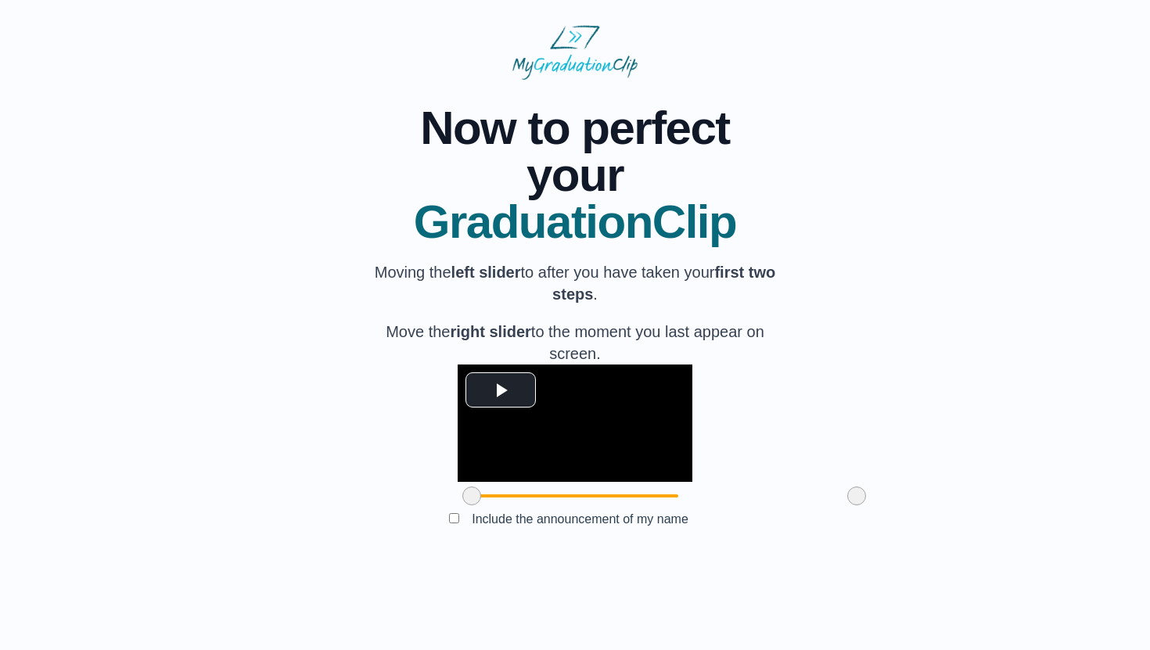
scroll to position [49, 0]
click at [501, 390] on span "Video Player" at bounding box center [501, 390] width 0 height 0
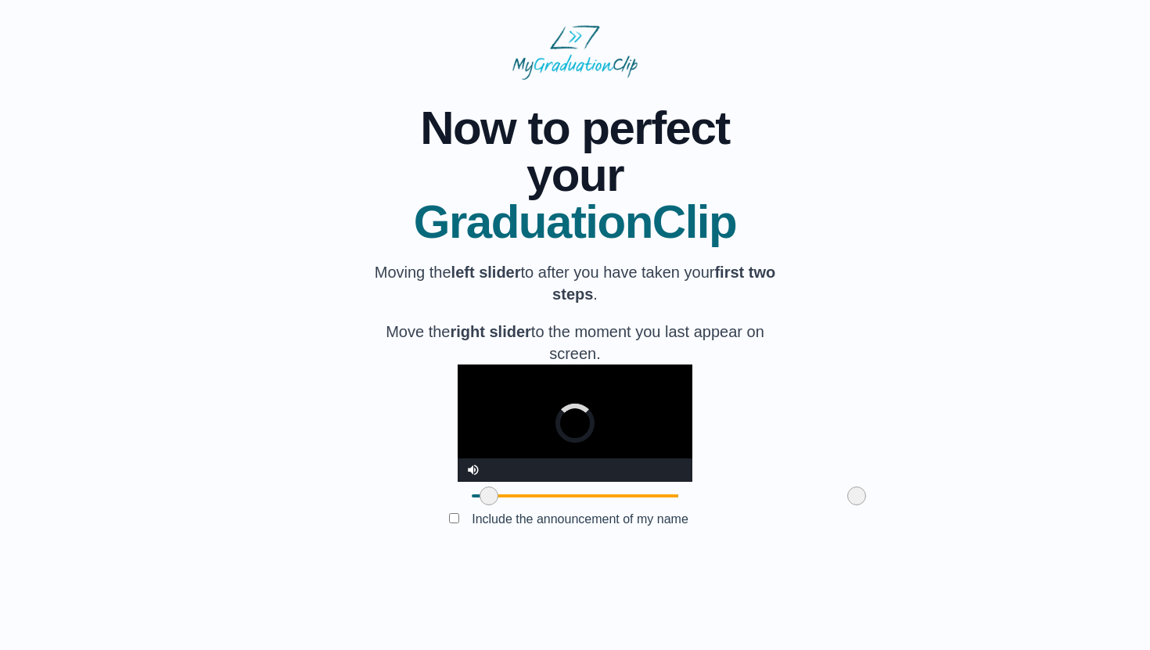
drag, startPoint x: 386, startPoint y: 562, endPoint x: 403, endPoint y: 566, distance: 17.8
click at [480, 505] on span at bounding box center [489, 496] width 19 height 19
drag, startPoint x: 402, startPoint y: 559, endPoint x: 411, endPoint y: 559, distance: 8.6
click at [488, 505] on span at bounding box center [497, 496] width 19 height 19
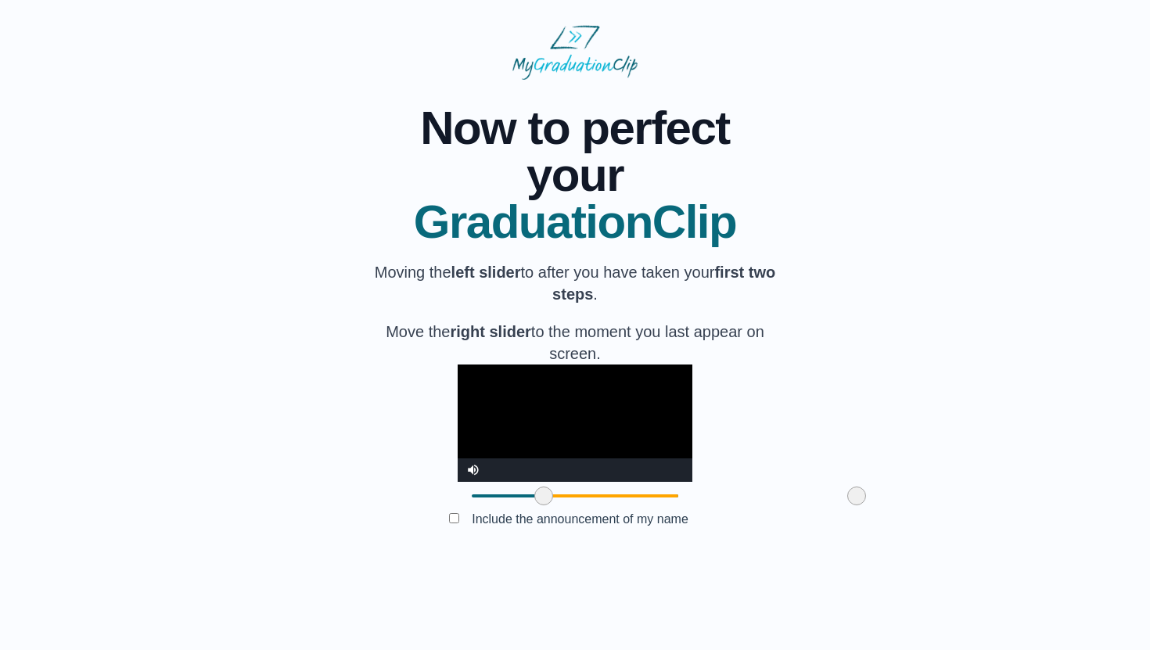
drag, startPoint x: 412, startPoint y: 559, endPoint x: 458, endPoint y: 563, distance: 46.4
click at [534, 505] on span at bounding box center [543, 496] width 19 height 19
click at [462, 482] on video "Video Player" at bounding box center [575, 423] width 235 height 117
drag, startPoint x: 768, startPoint y: 559, endPoint x: 746, endPoint y: 564, distance: 22.6
click at [825, 505] on span at bounding box center [834, 496] width 19 height 19
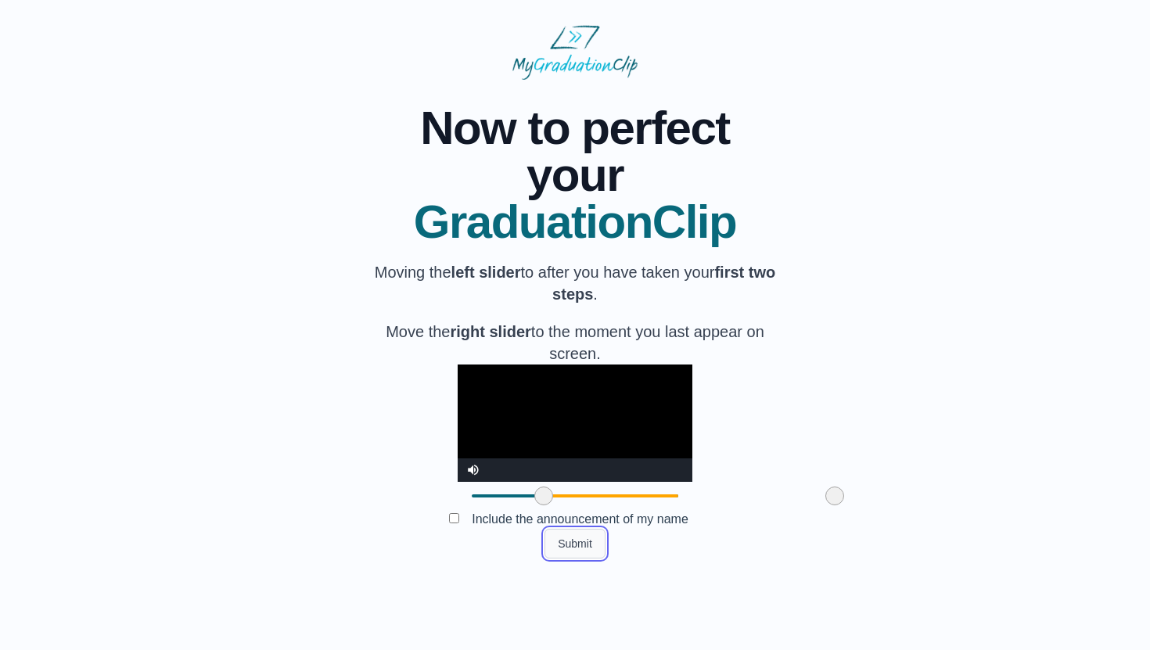
click at [578, 559] on button "Submit" at bounding box center [575, 544] width 61 height 30
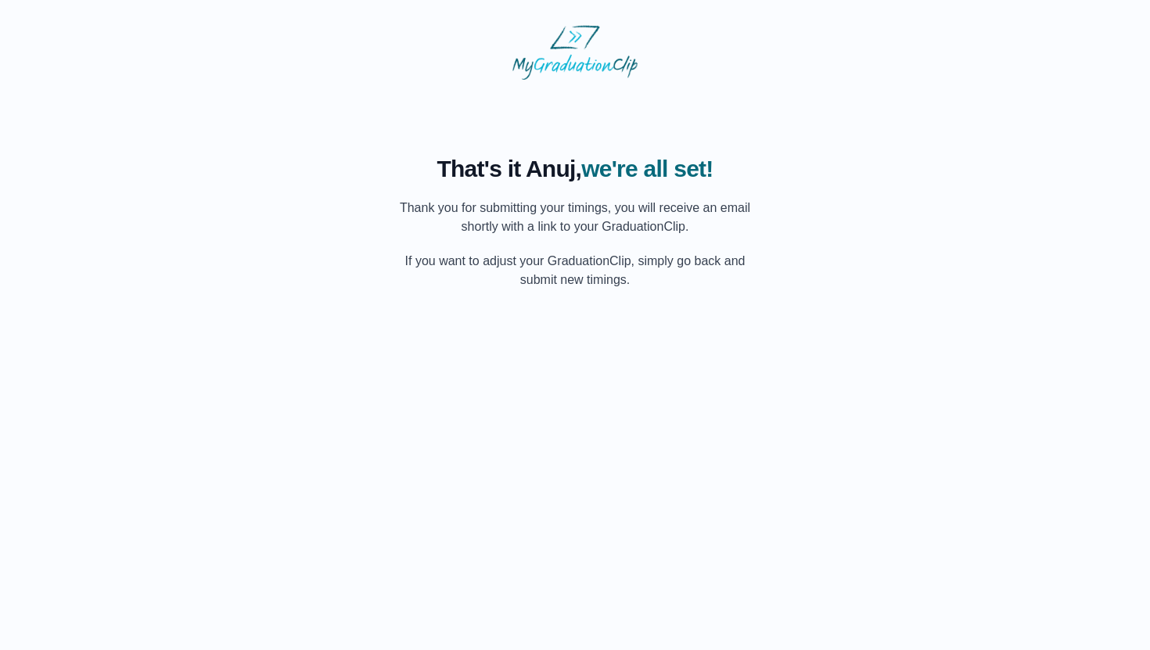
scroll to position [0, 0]
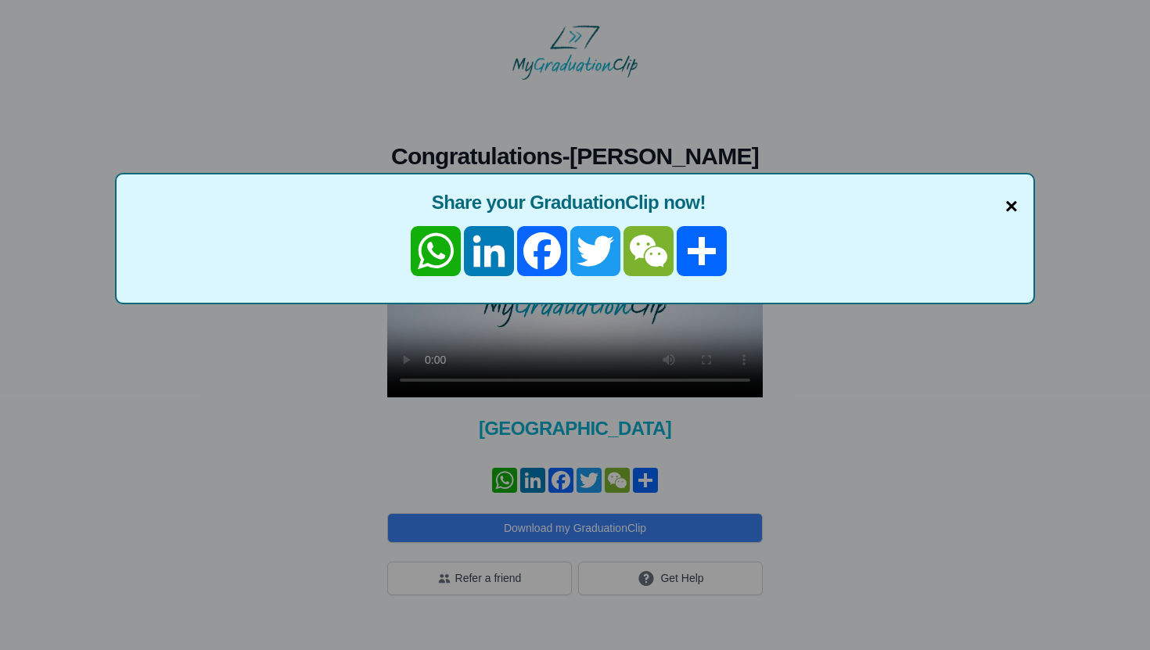
click at [1005, 206] on span "×" at bounding box center [1011, 206] width 13 height 33
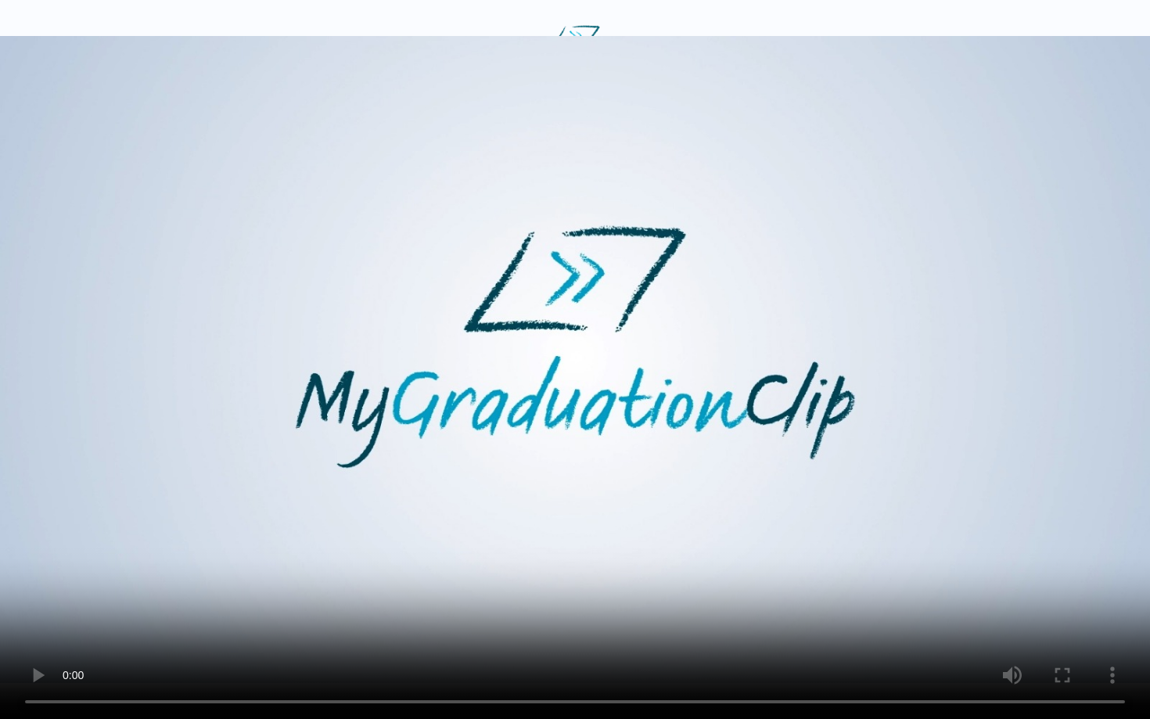
click at [361, 433] on video at bounding box center [575, 359] width 1150 height 719
